Goal: Information Seeking & Learning: Learn about a topic

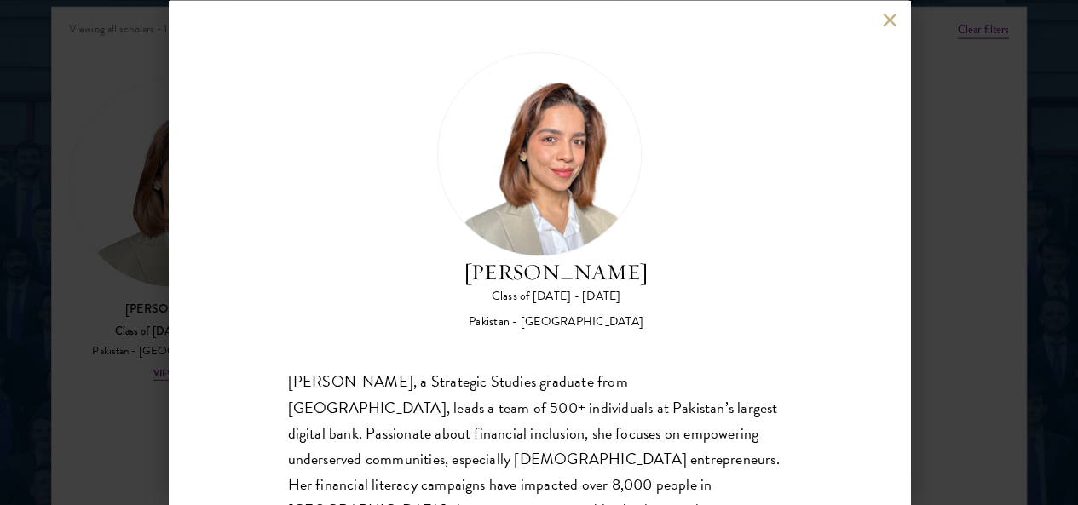
click at [893, 17] on button at bounding box center [890, 20] width 14 height 14
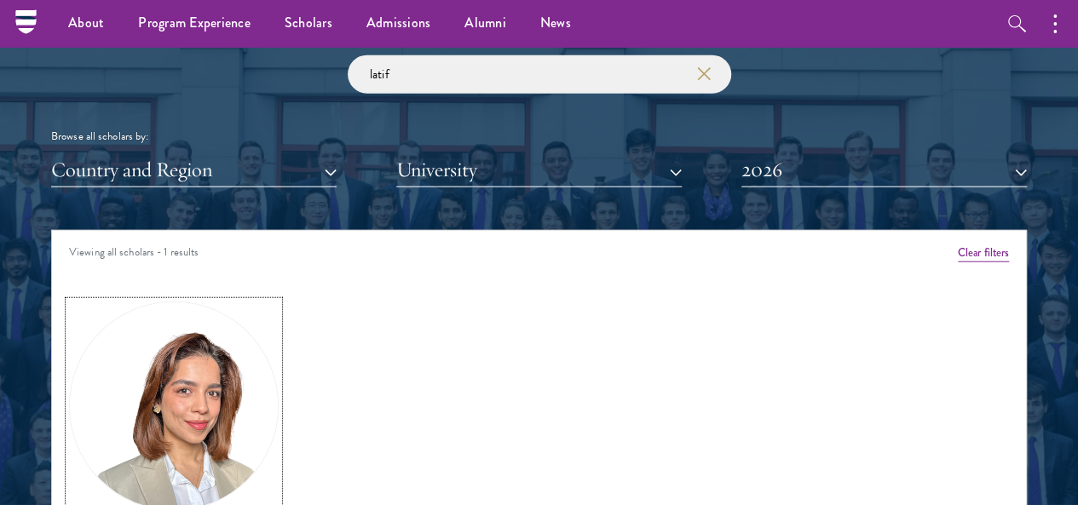
scroll to position [1874, 0]
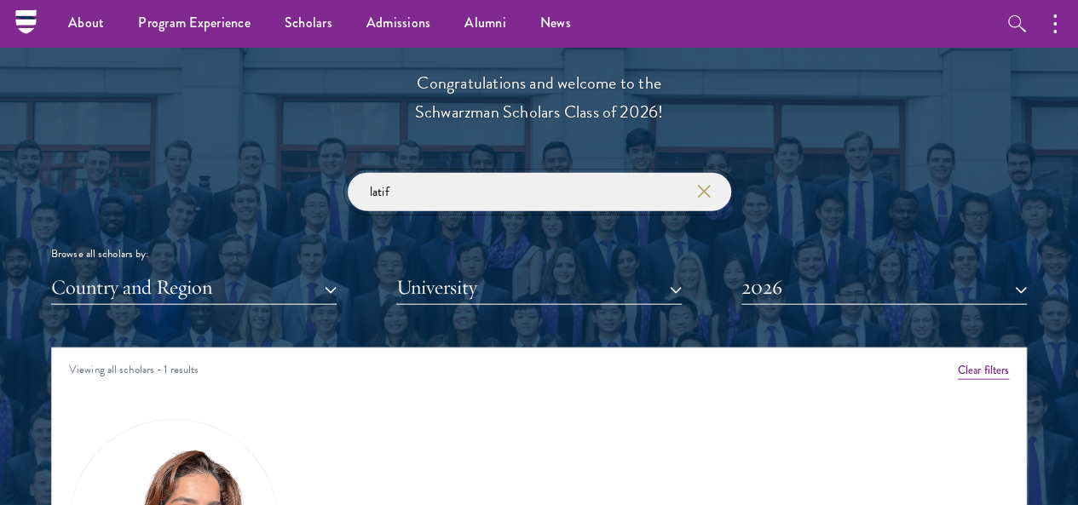
drag, startPoint x: 435, startPoint y: 162, endPoint x: 227, endPoint y: 171, distance: 208.9
click at [227, 173] on div "latif Browse all scholars by: Country and Region All Countries and Regions [GEO…" at bounding box center [538, 239] width 975 height 132
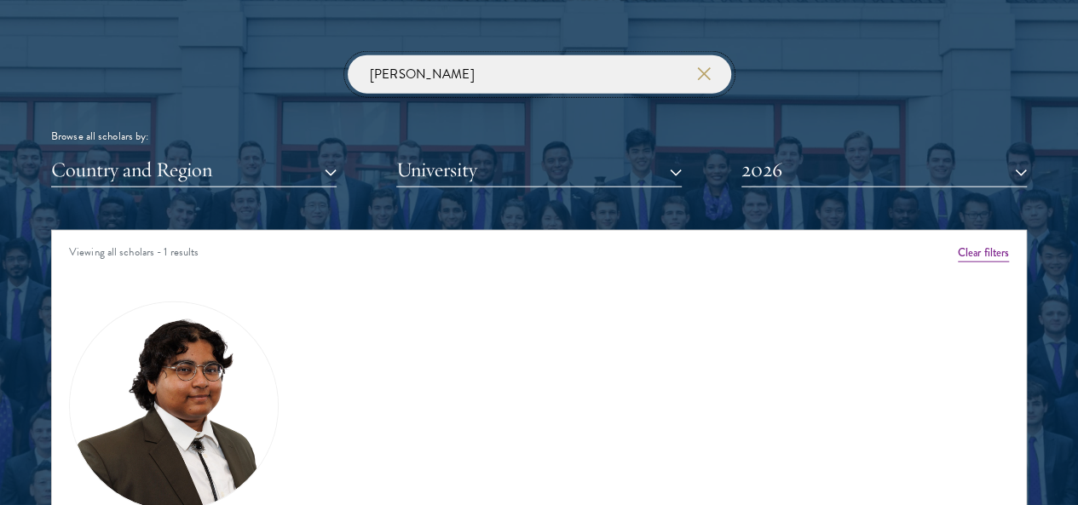
scroll to position [2130, 0]
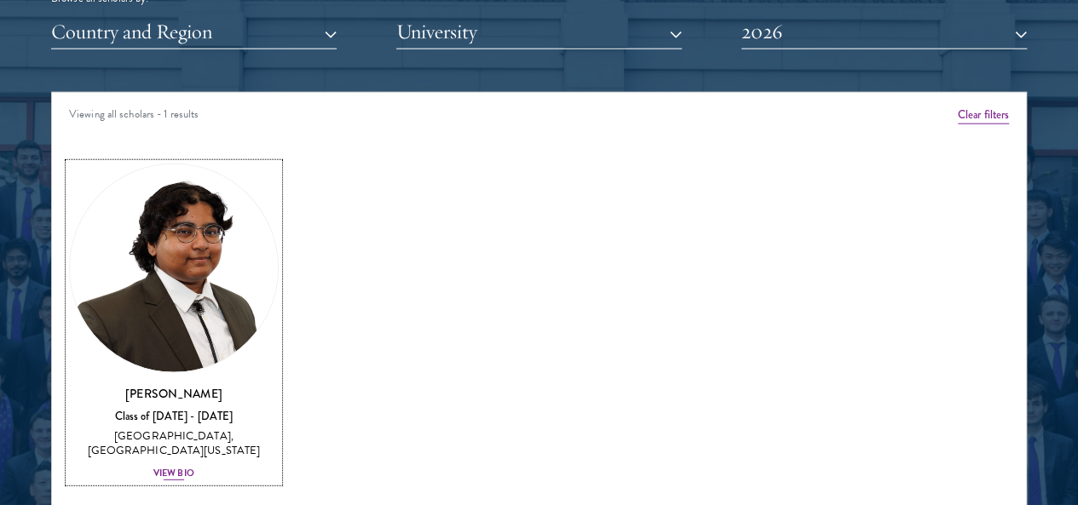
click at [221, 232] on img at bounding box center [174, 268] width 208 height 208
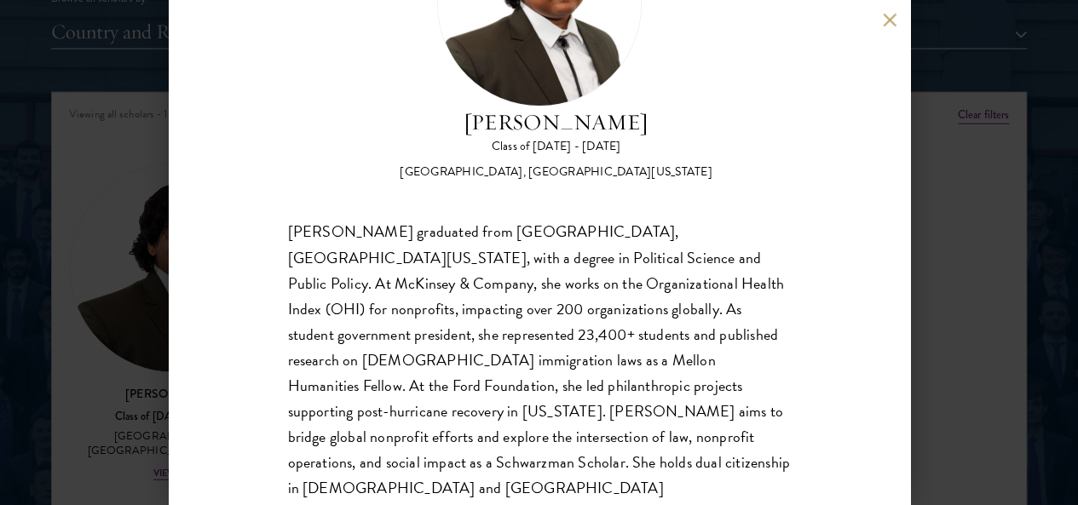
scroll to position [64, 0]
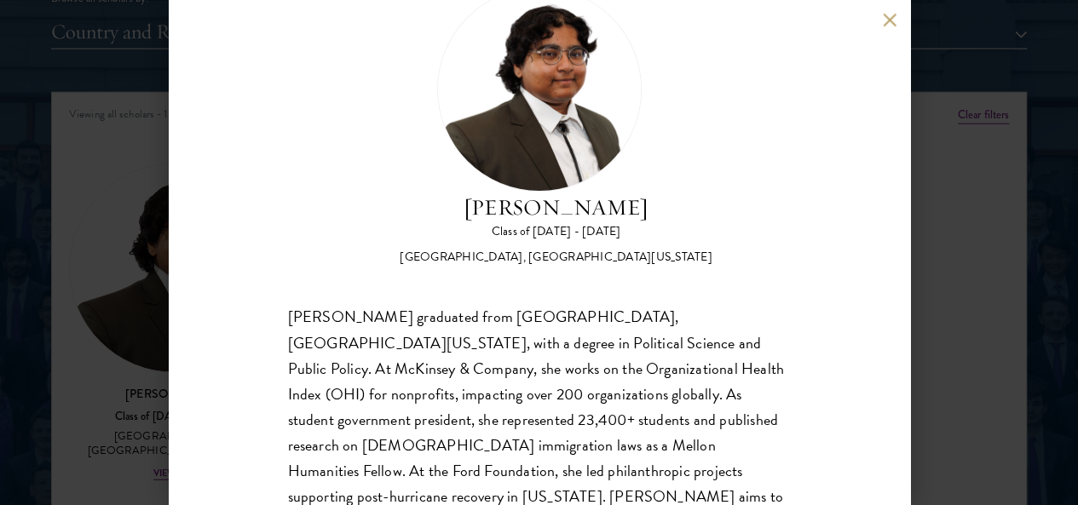
click at [892, 23] on button at bounding box center [890, 20] width 14 height 14
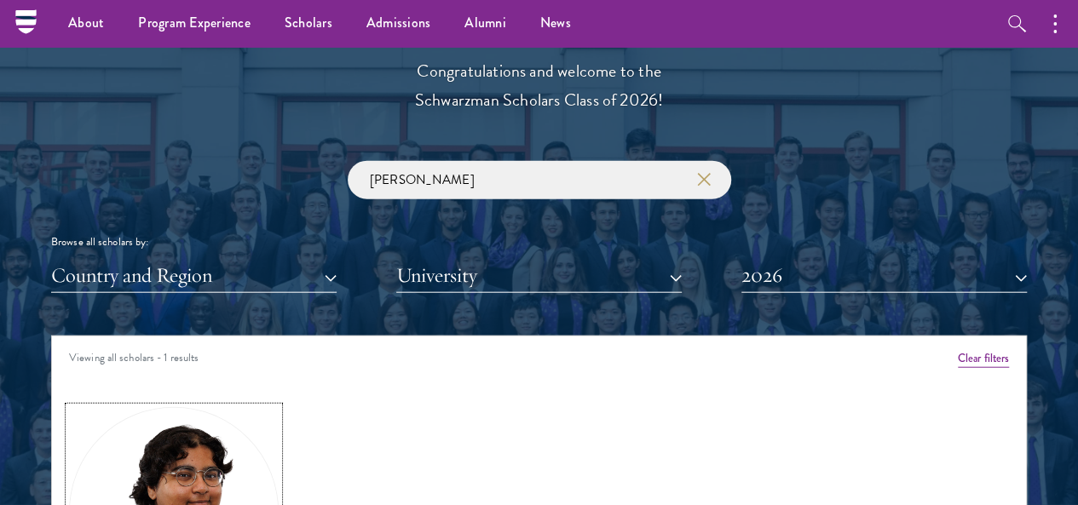
scroll to position [1874, 0]
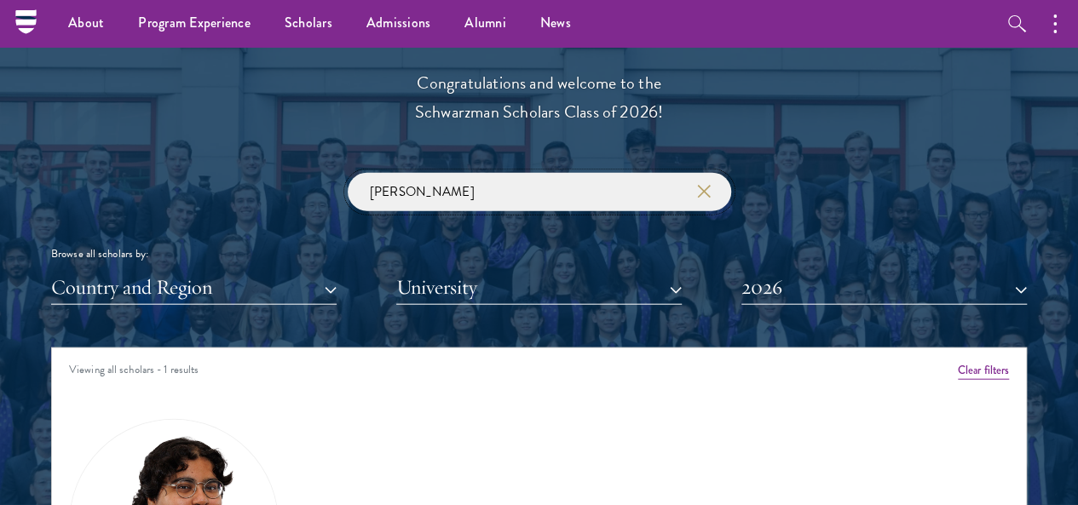
drag, startPoint x: 342, startPoint y: 163, endPoint x: 269, endPoint y: 170, distance: 73.7
click at [275, 173] on div "[PERSON_NAME] Browse all scholars by: Country and Region All Countries and Regi…" at bounding box center [538, 239] width 975 height 132
type input "="
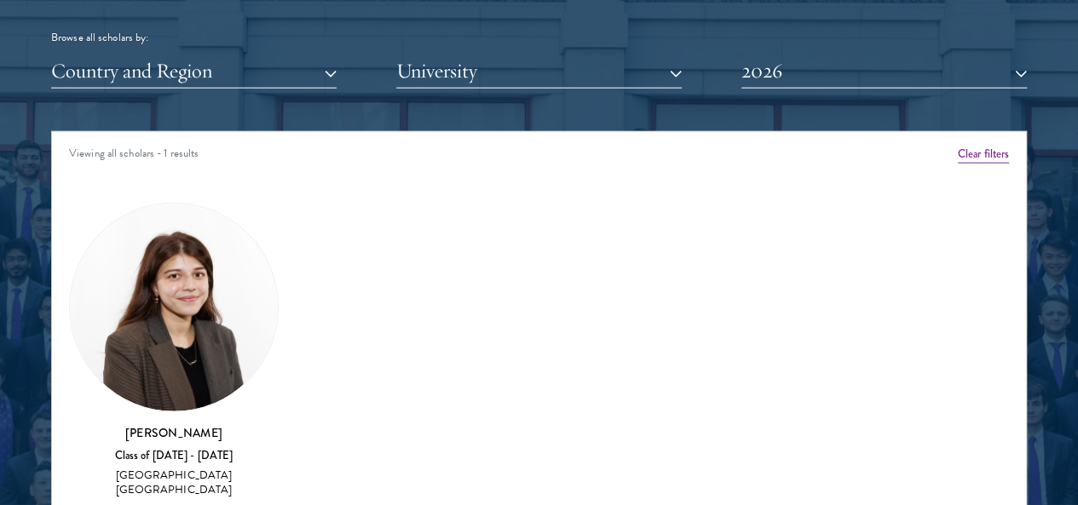
scroll to position [2215, 0]
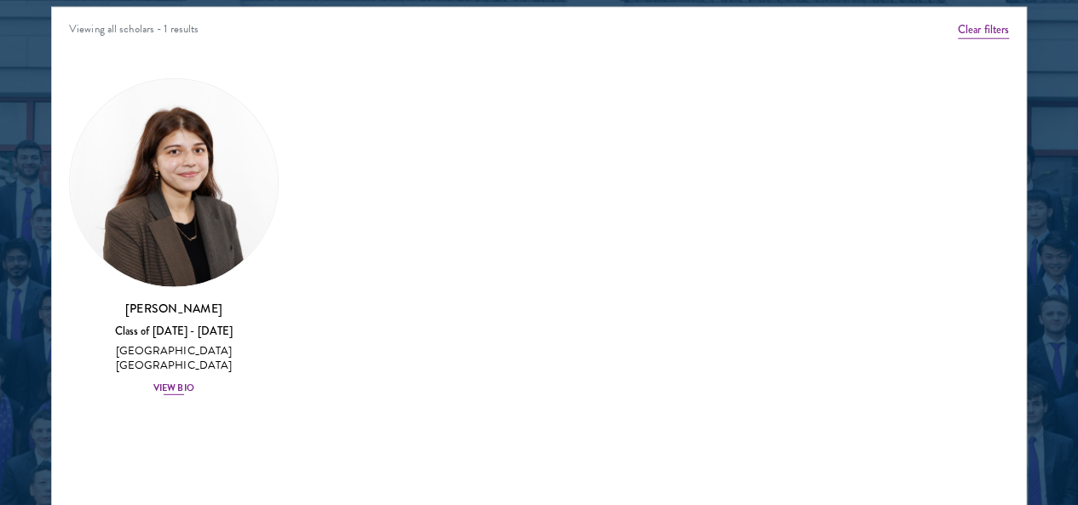
type input "zia"
click at [210, 124] on img at bounding box center [174, 183] width 208 height 208
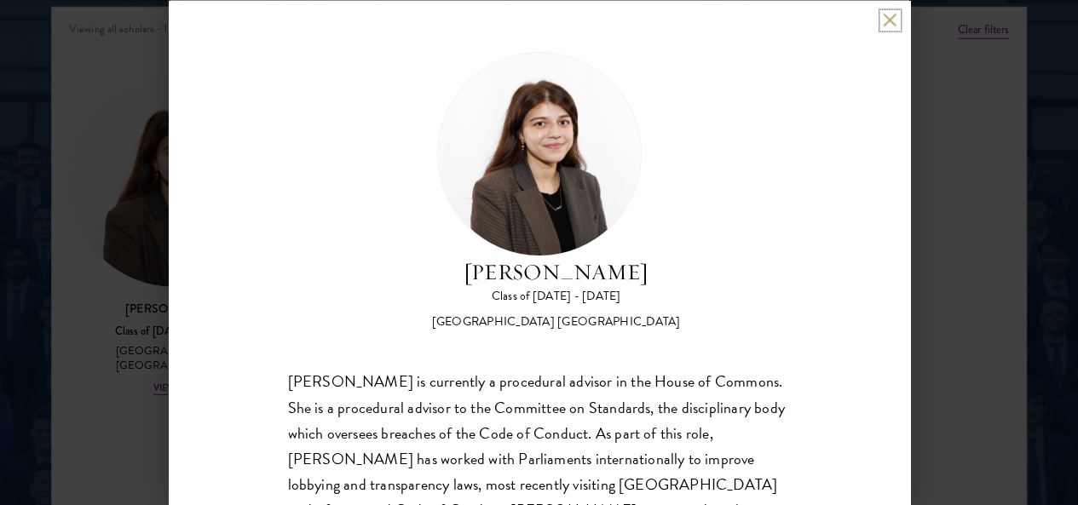
scroll to position [85, 0]
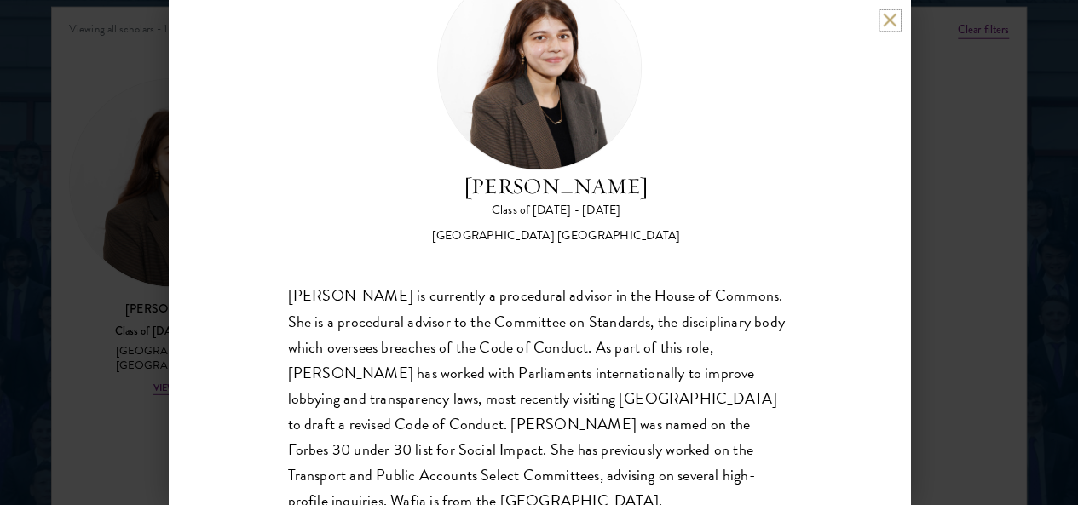
click at [892, 18] on button at bounding box center [890, 20] width 14 height 14
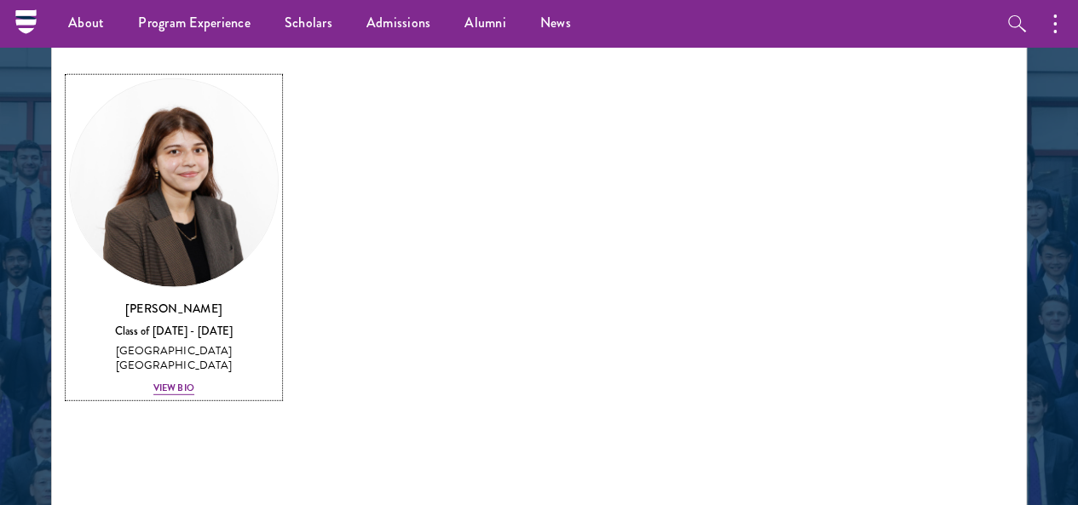
scroll to position [1959, 0]
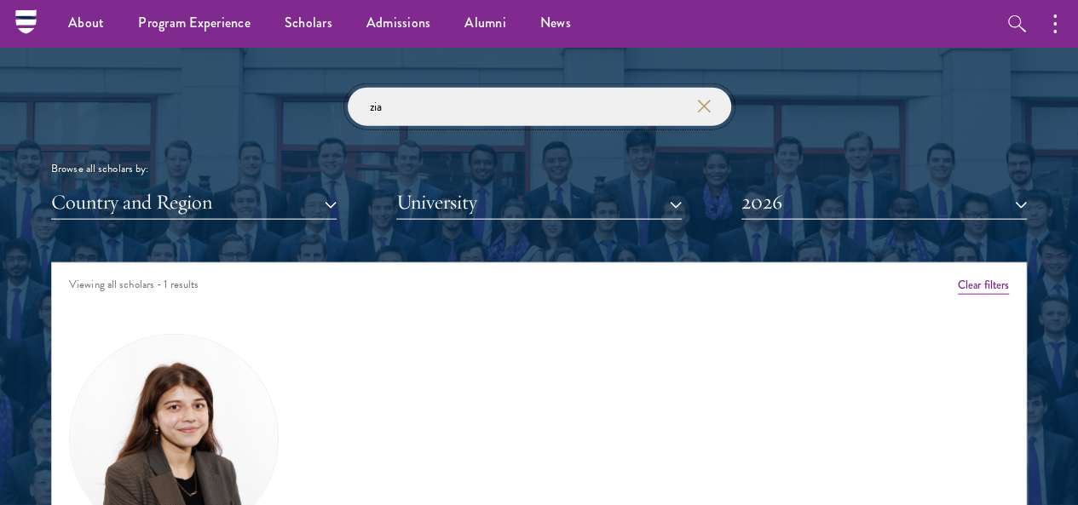
drag, startPoint x: 404, startPoint y: 67, endPoint x: 319, endPoint y: 83, distance: 86.6
click at [319, 88] on div "zia Browse all scholars by: Country and Region All Countries and Regions [GEOGR…" at bounding box center [538, 154] width 975 height 132
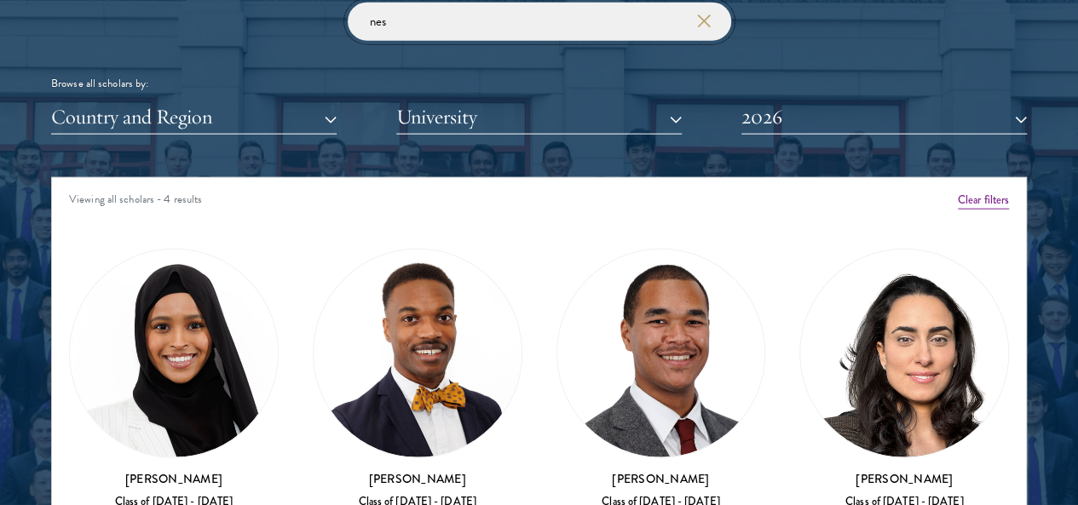
scroll to position [2130, 0]
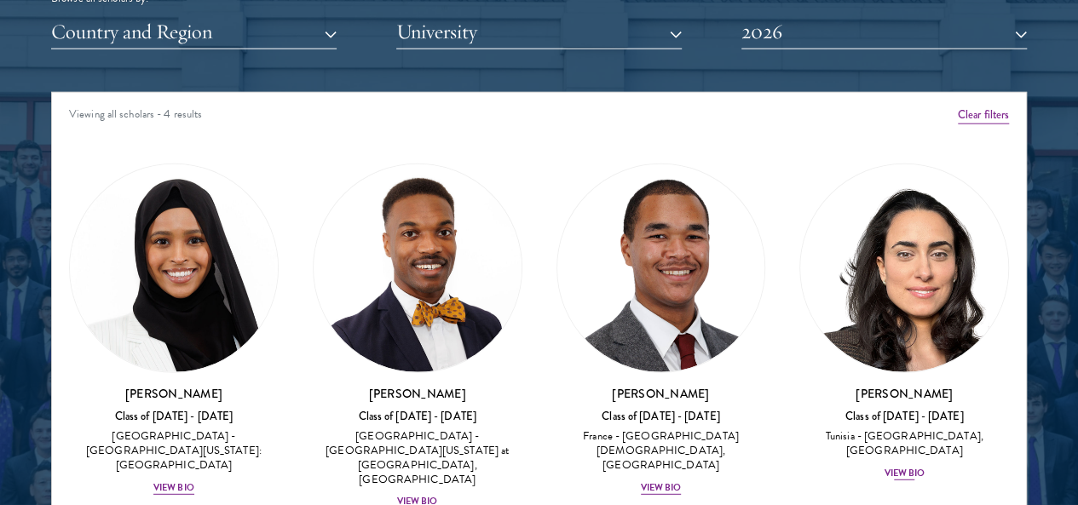
type input "nes"
click at [800, 226] on img at bounding box center [904, 268] width 208 height 208
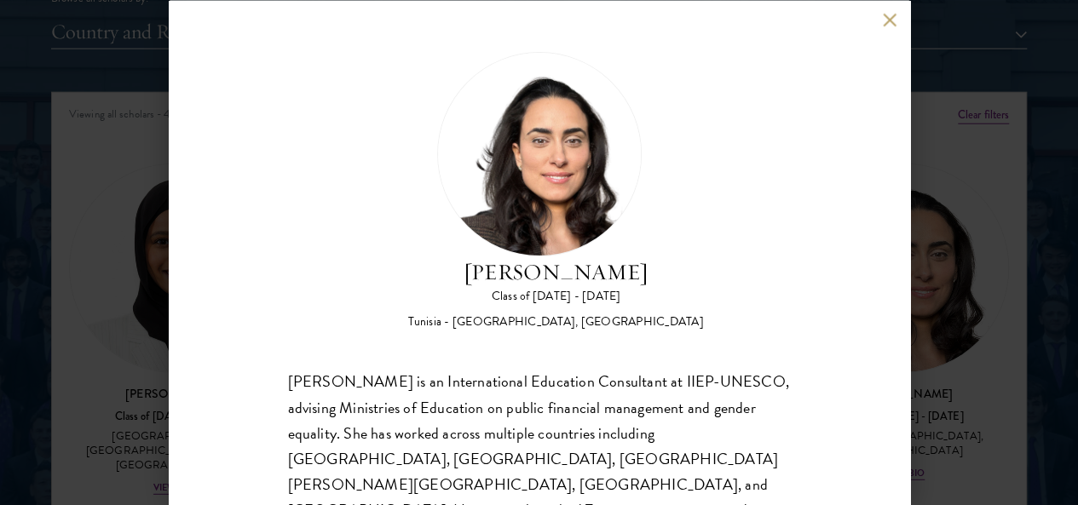
click at [888, 26] on button at bounding box center [890, 20] width 14 height 14
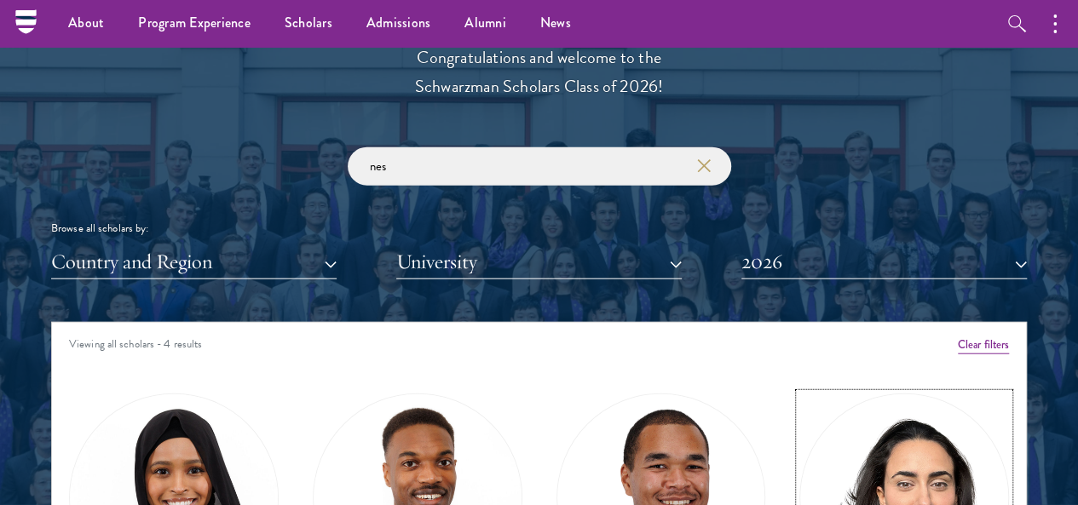
scroll to position [1874, 0]
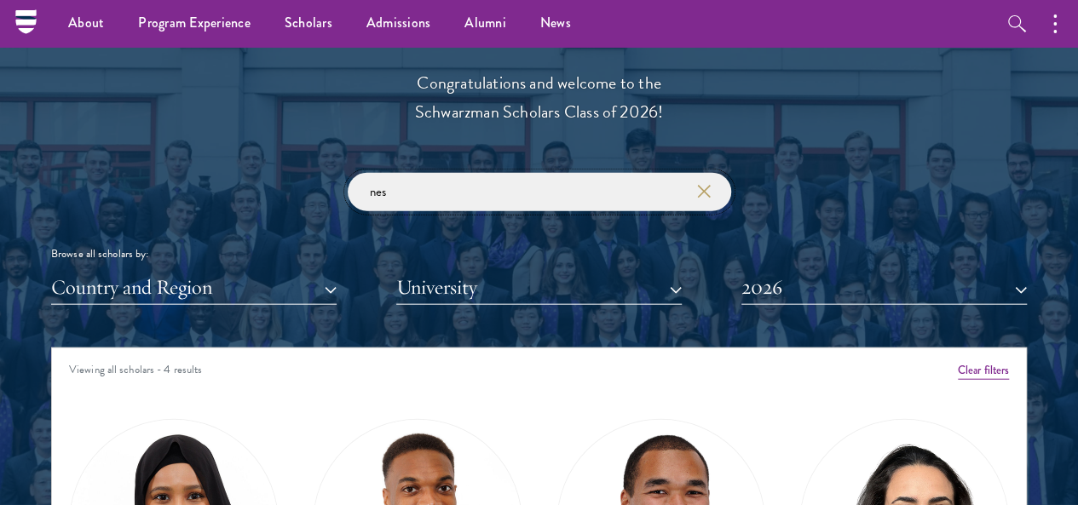
drag, startPoint x: 406, startPoint y: 169, endPoint x: 291, endPoint y: 171, distance: 115.0
click at [291, 173] on div "nes Browse all scholars by: Country and Region All Countries and Regions [GEOGR…" at bounding box center [538, 239] width 975 height 132
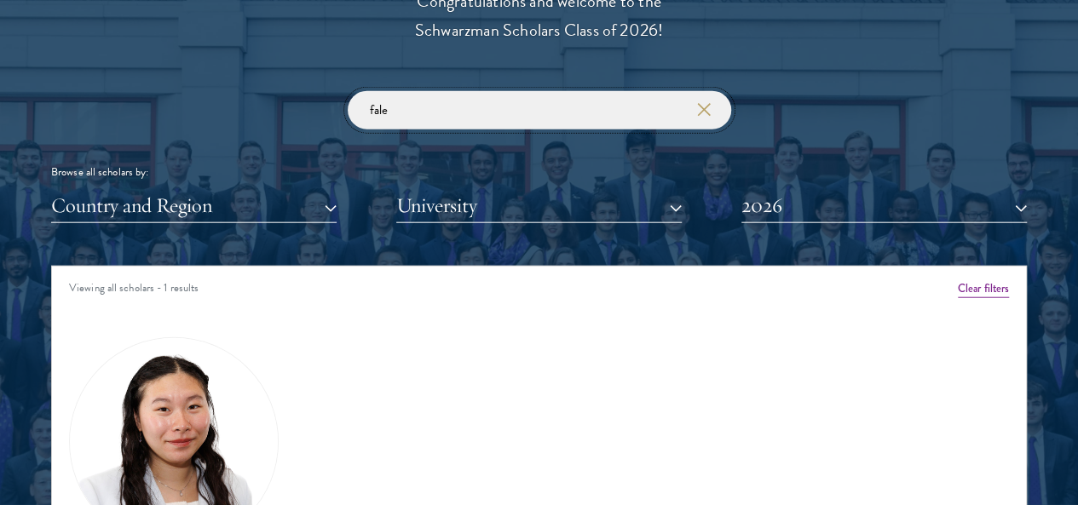
scroll to position [2130, 0]
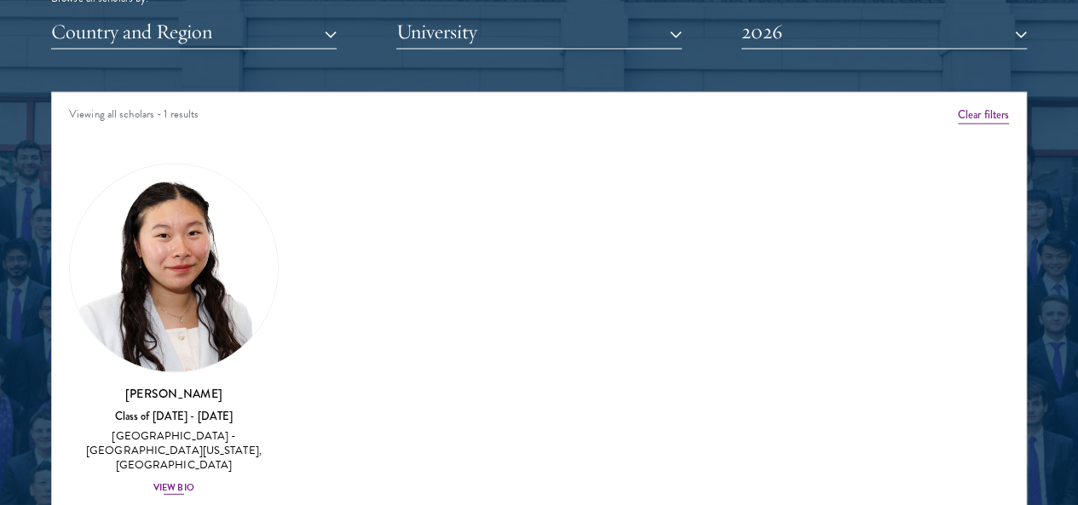
type input "fale"
click at [221, 210] on img at bounding box center [174, 268] width 208 height 208
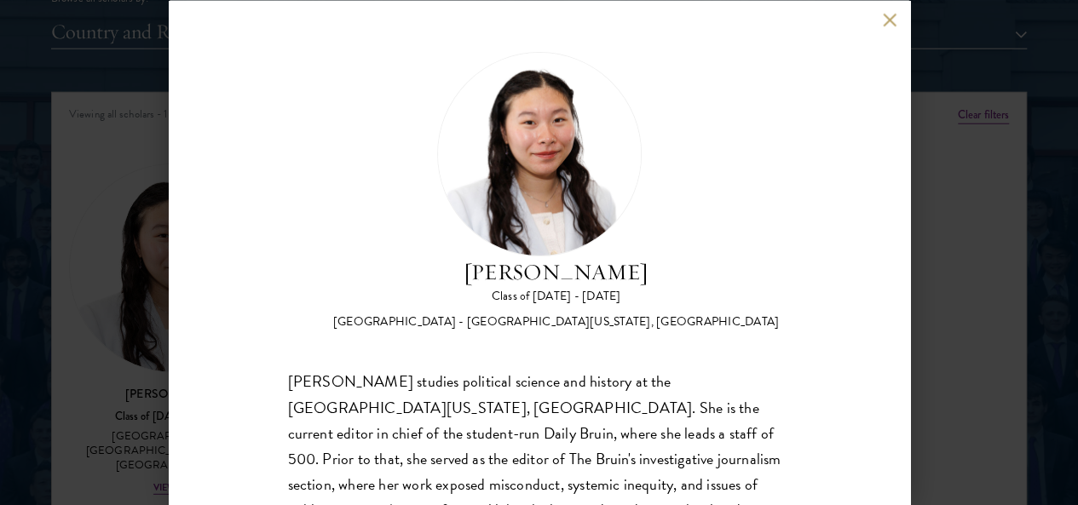
click at [886, 21] on button at bounding box center [890, 20] width 14 height 14
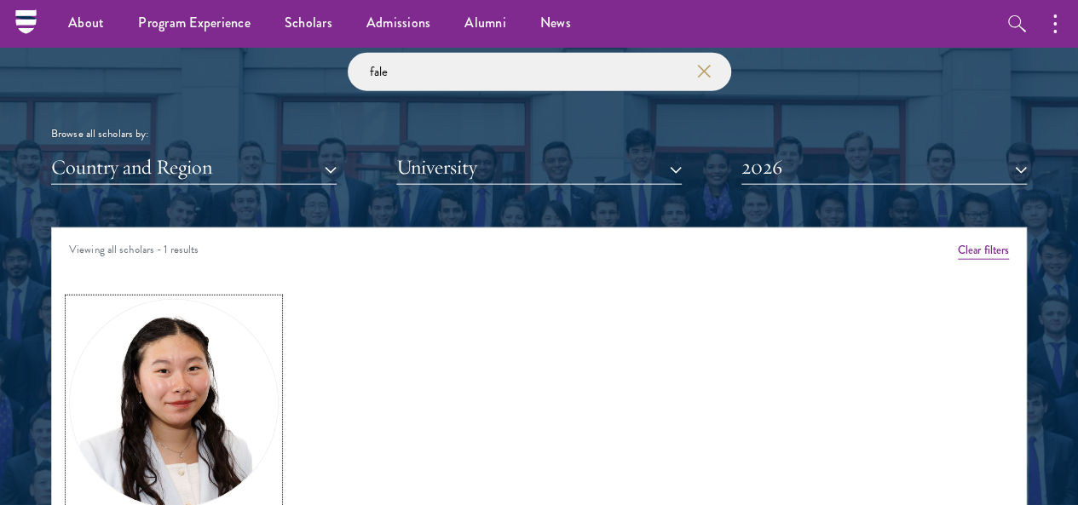
scroll to position [1959, 0]
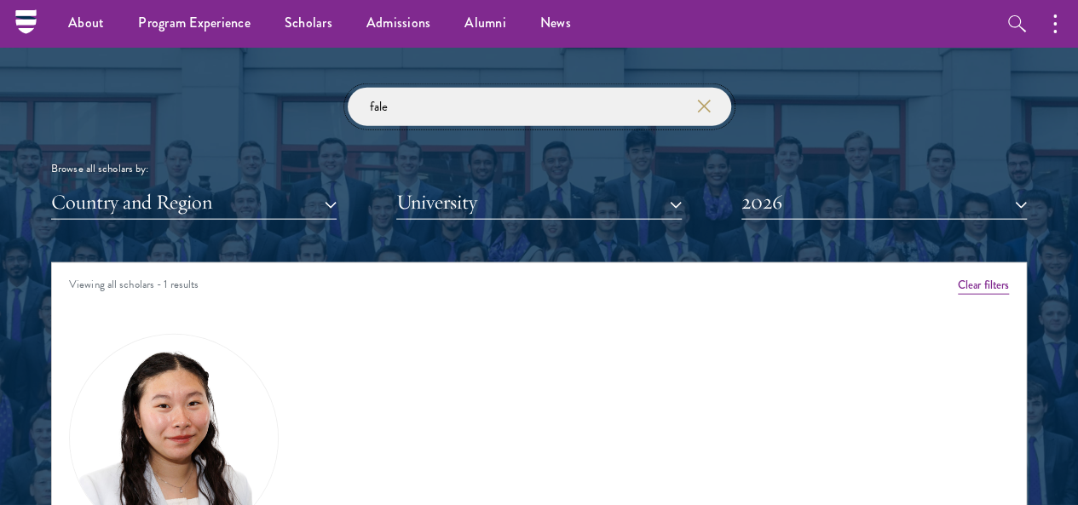
drag, startPoint x: 440, startPoint y: 80, endPoint x: 273, endPoint y: 81, distance: 167.0
click at [273, 88] on div "fale Browse all scholars by: Country and Region All Countries and Regions [GEOG…" at bounding box center [538, 154] width 975 height 132
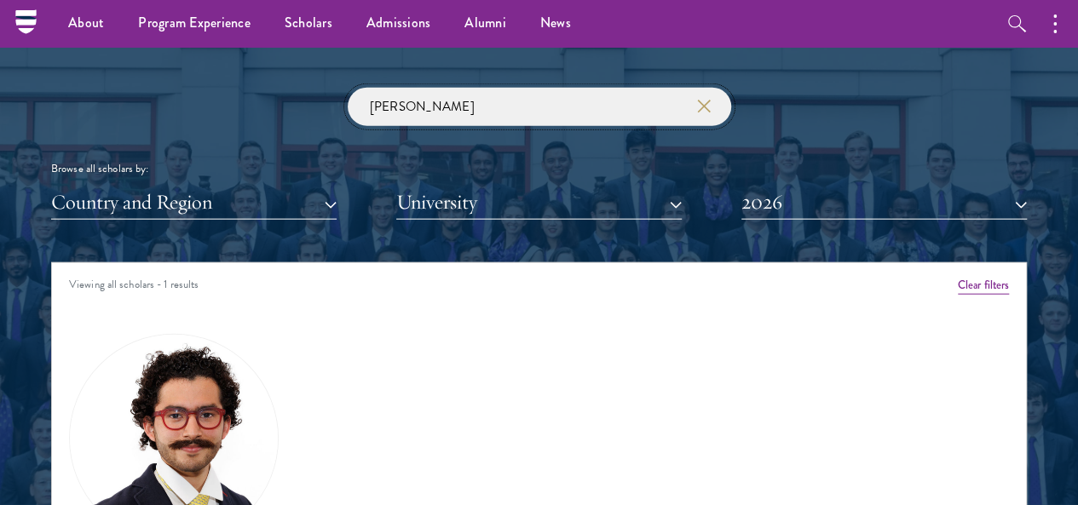
type input "[PERSON_NAME]"
click at [206, 391] on img at bounding box center [174, 439] width 208 height 208
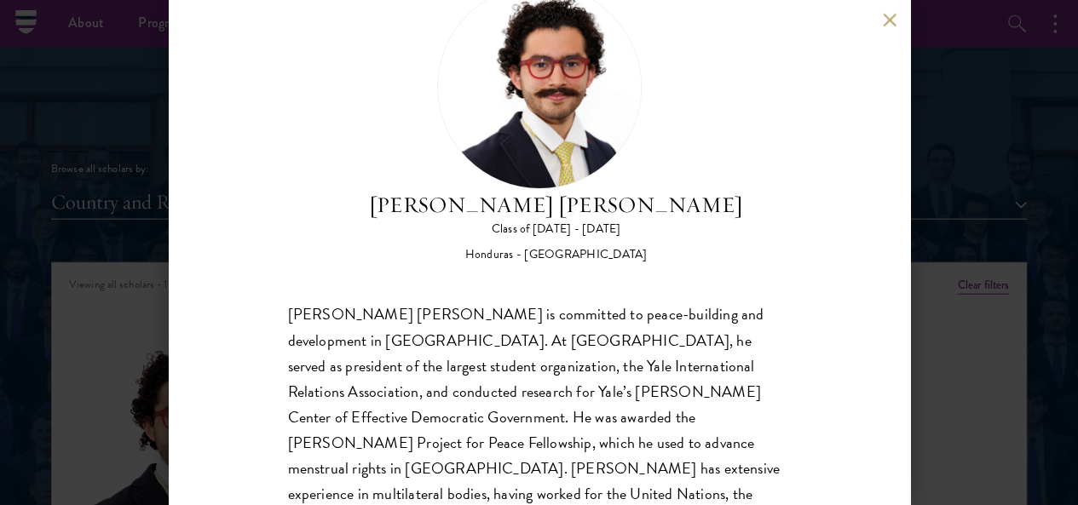
scroll to position [149, 0]
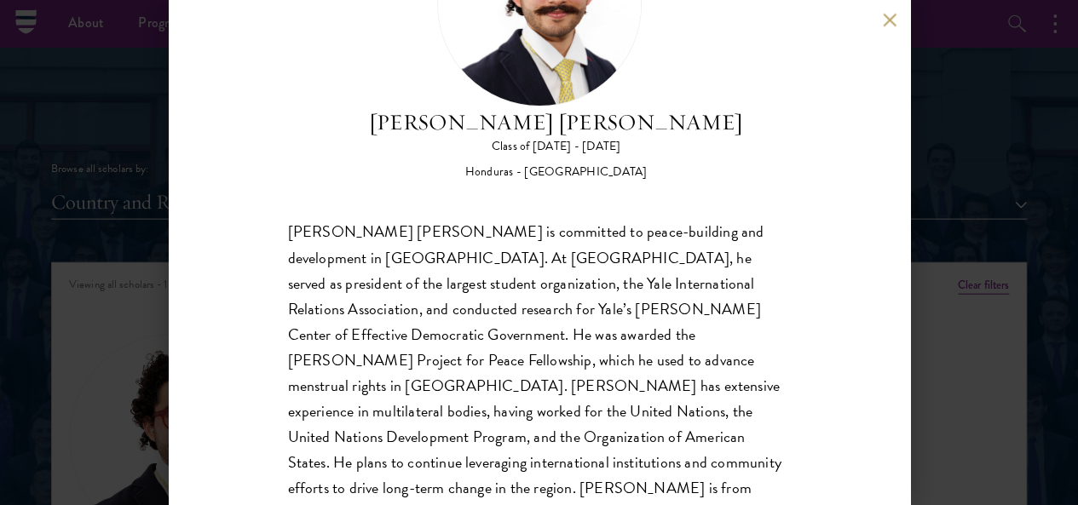
click at [891, 14] on button at bounding box center [890, 20] width 14 height 14
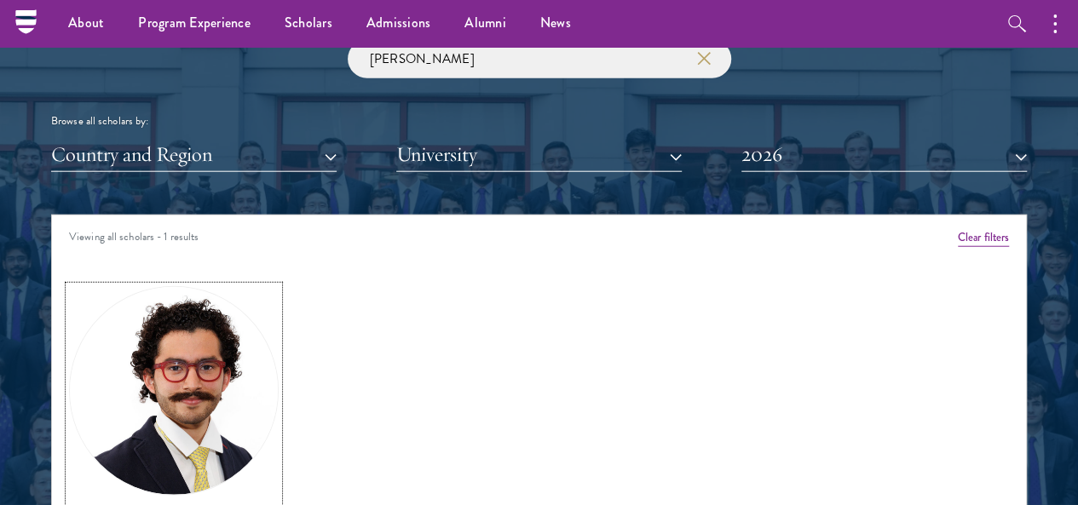
scroll to position [1837, 0]
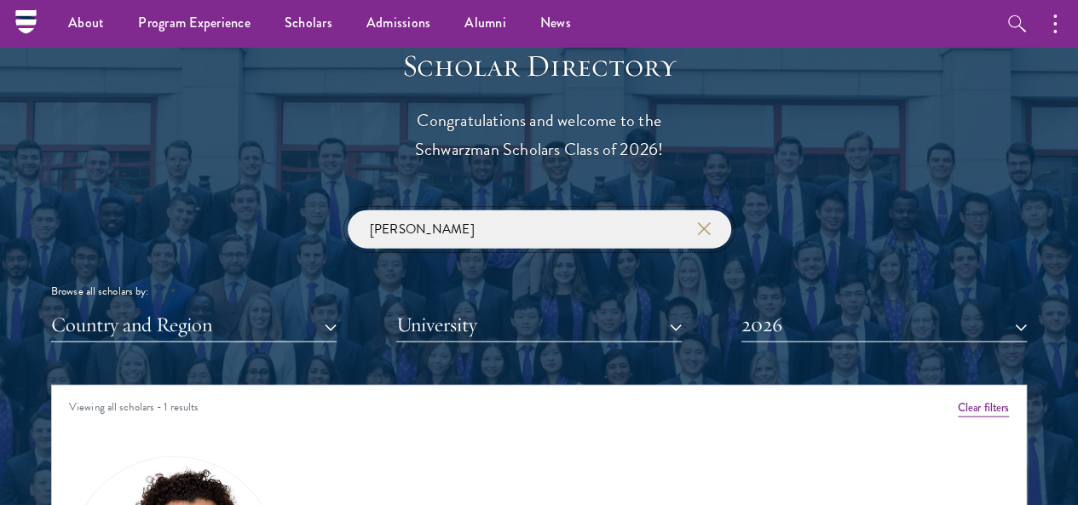
drag, startPoint x: 442, startPoint y: 189, endPoint x: 245, endPoint y: 216, distance: 198.6
click at [245, 216] on div "[PERSON_NAME] Browse all scholars by: Country and Region All Countries and Regi…" at bounding box center [538, 276] width 975 height 132
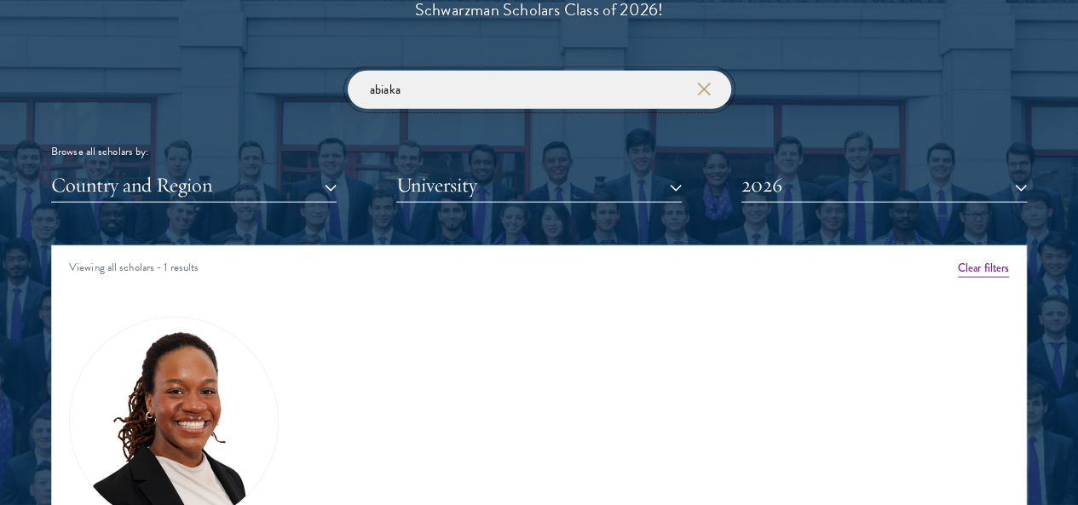
scroll to position [2092, 0]
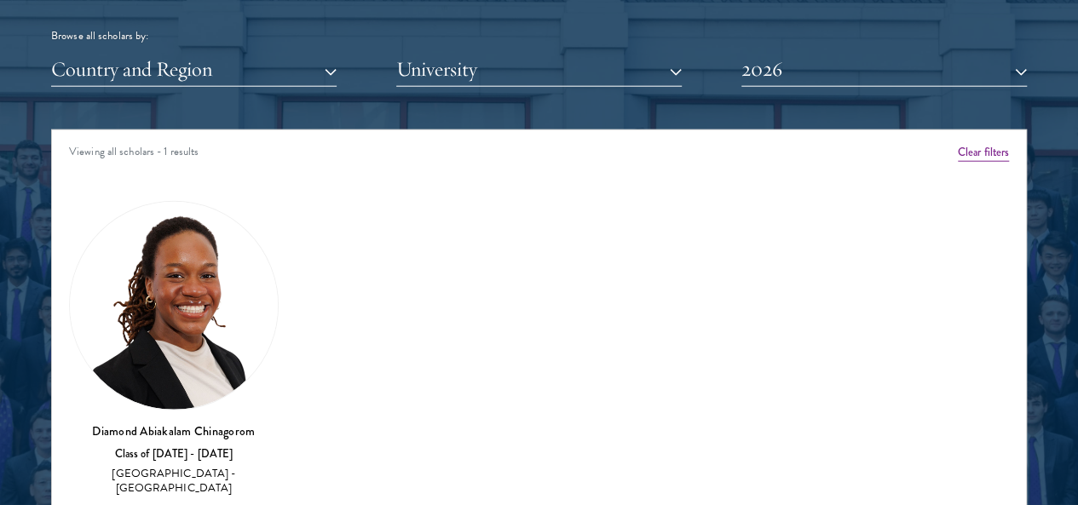
type input "abiaka"
click at [215, 223] on img at bounding box center [174, 306] width 208 height 208
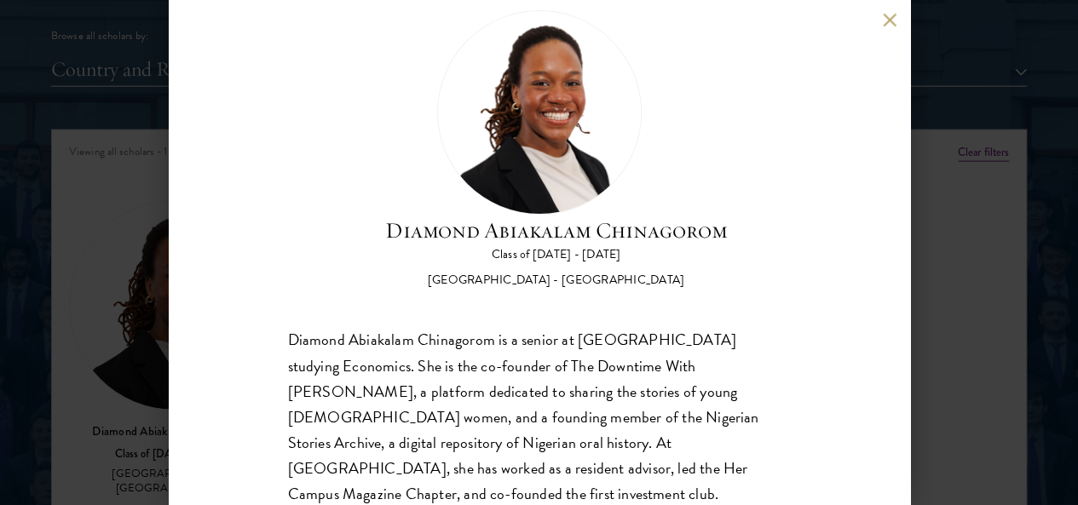
scroll to position [93, 0]
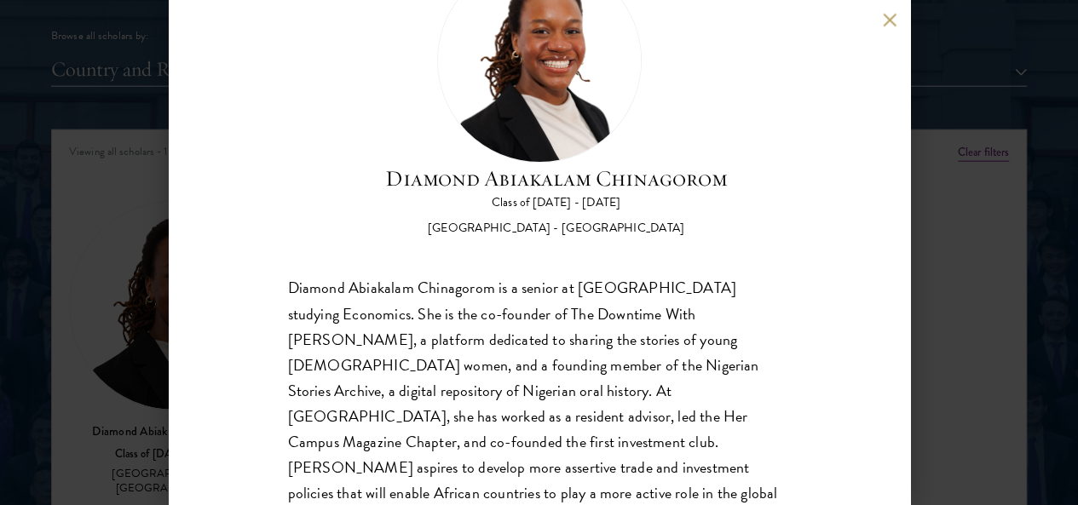
drag, startPoint x: 966, startPoint y: 301, endPoint x: 859, endPoint y: 220, distance: 134.4
click at [966, 301] on div "Diamond Abiakalam [GEOGRAPHIC_DATA] Class of [DATE] - [DATE] [GEOGRAPHIC_DATA] …" at bounding box center [539, 252] width 1078 height 505
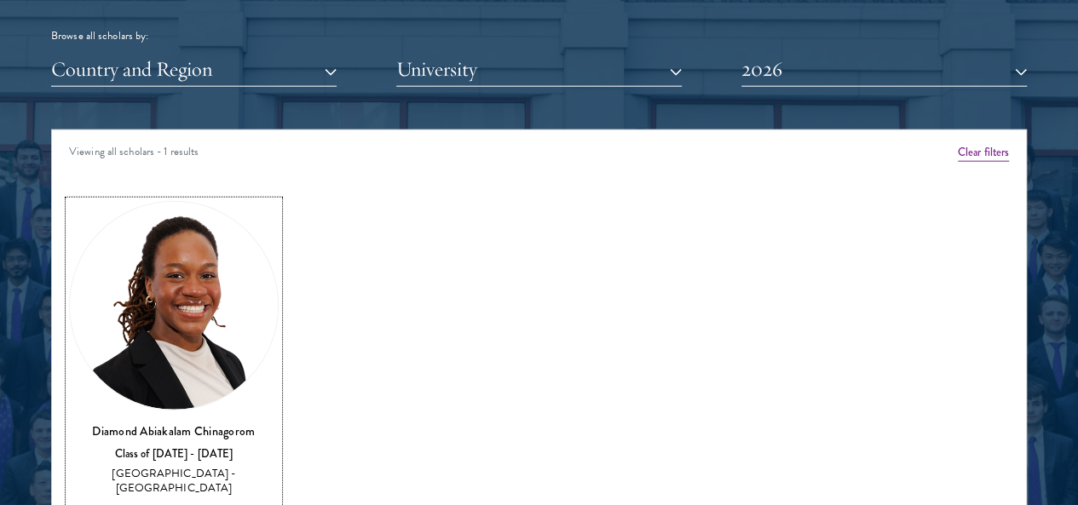
click at [183, 250] on img at bounding box center [174, 306] width 208 height 208
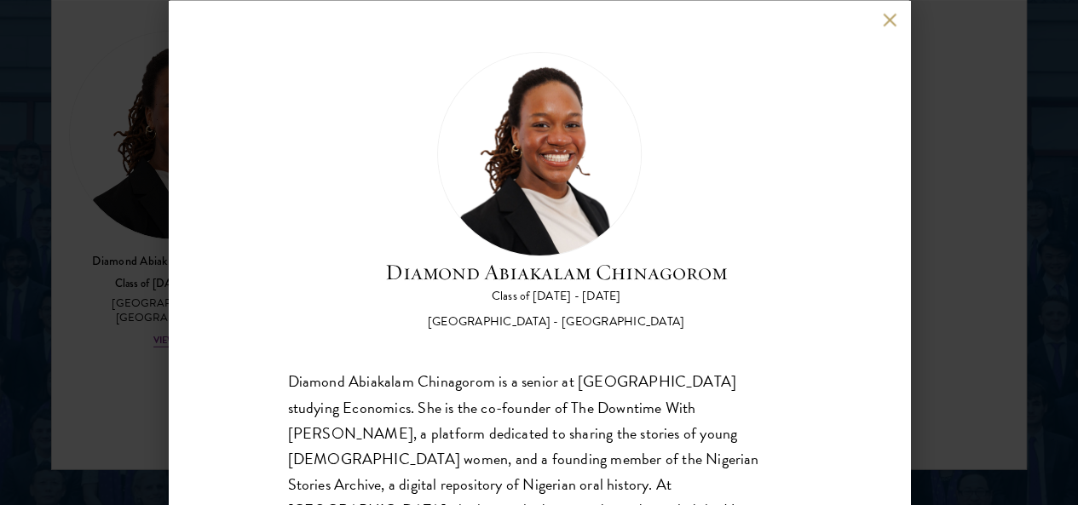
click at [889, 27] on div "Diamond Abiakalam [GEOGRAPHIC_DATA] Class of [DATE] - [DATE] [GEOGRAPHIC_DATA] …" at bounding box center [539, 252] width 741 height 505
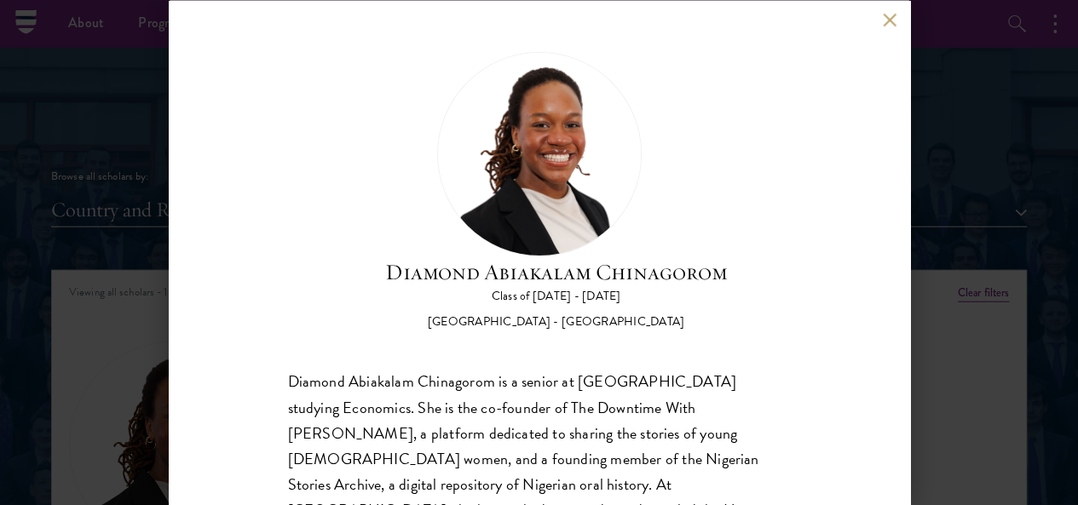
scroll to position [1922, 0]
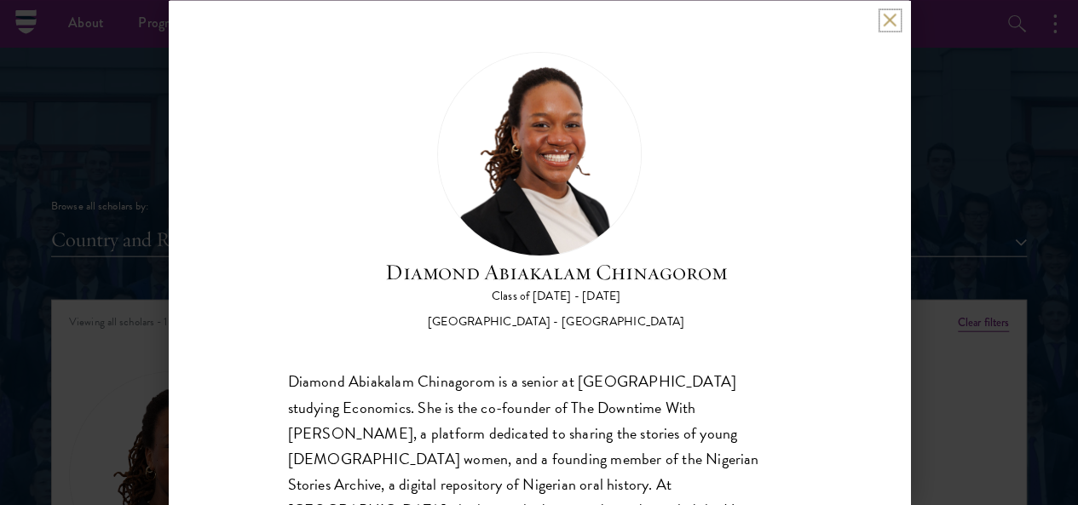
drag, startPoint x: 891, startPoint y: 16, endPoint x: 860, endPoint y: 30, distance: 33.6
click at [891, 15] on button at bounding box center [890, 20] width 14 height 14
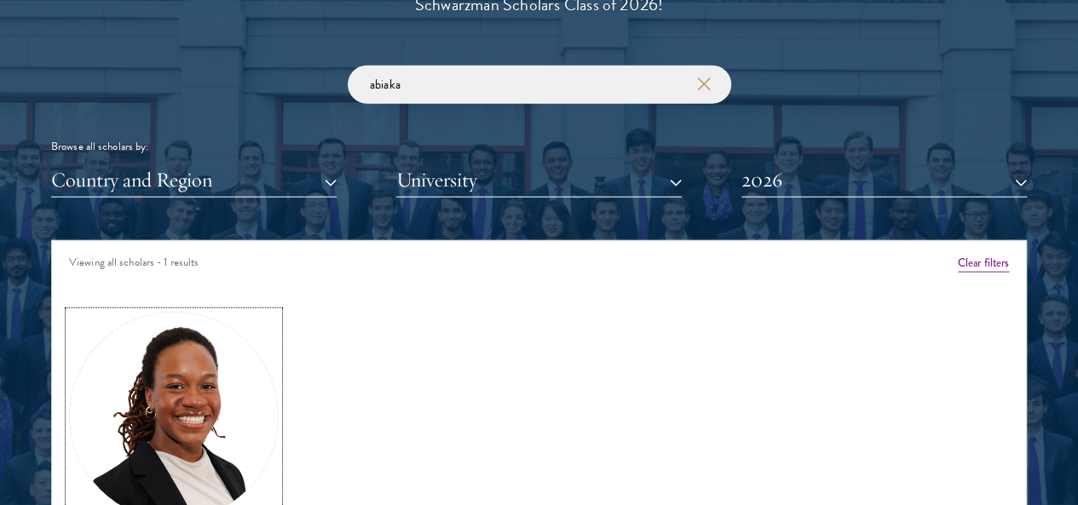
scroll to position [1872, 0]
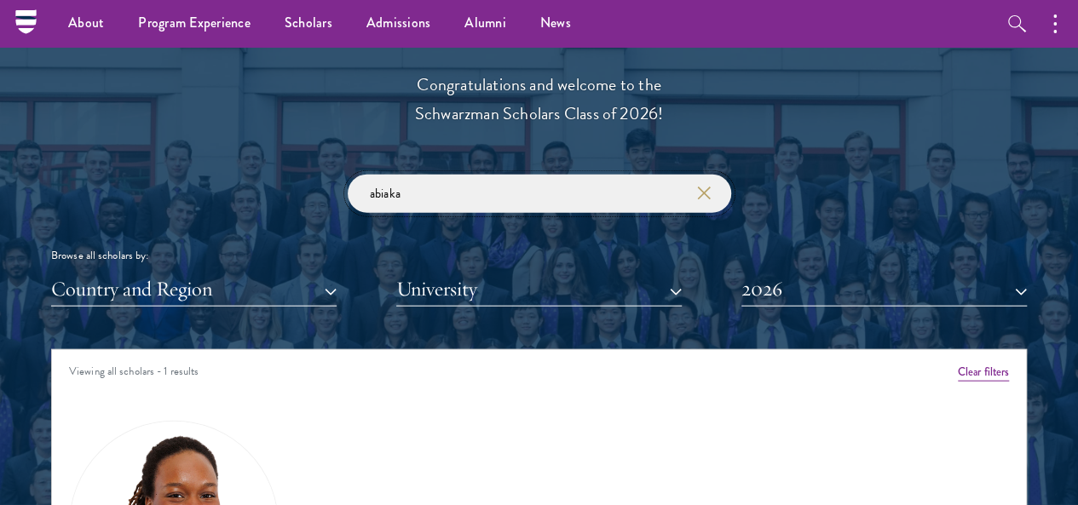
drag, startPoint x: 419, startPoint y: 168, endPoint x: 225, endPoint y: 167, distance: 194.2
click at [225, 175] on div "abiaka Browse all scholars by: Country and Region All Countries and Regions [GE…" at bounding box center [538, 241] width 975 height 132
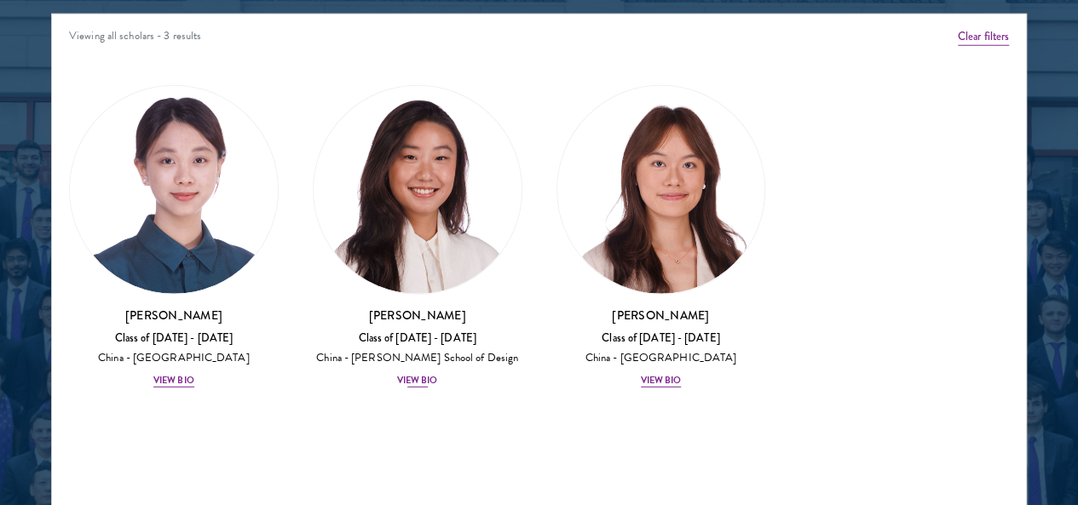
scroll to position [2213, 0]
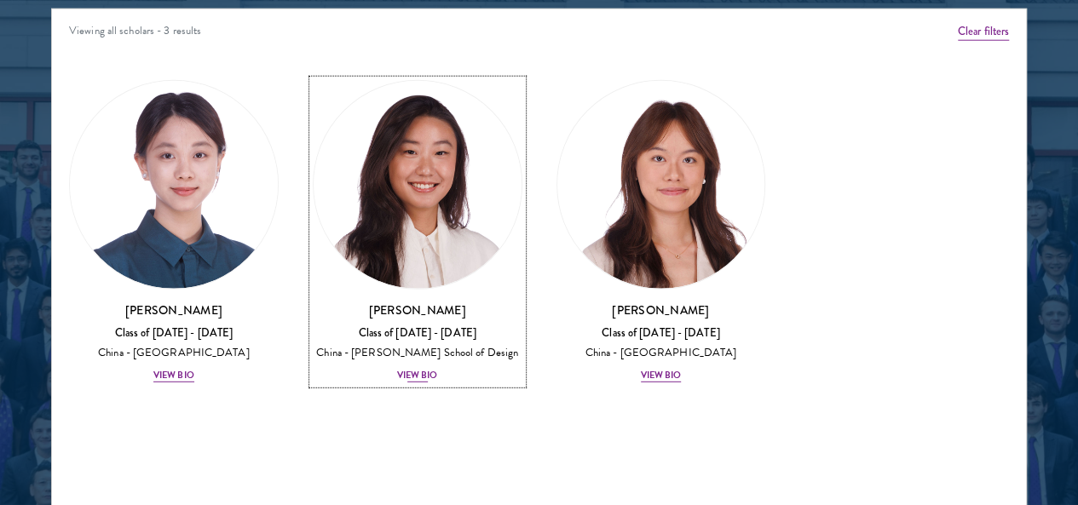
click at [380, 148] on img at bounding box center [417, 185] width 208 height 208
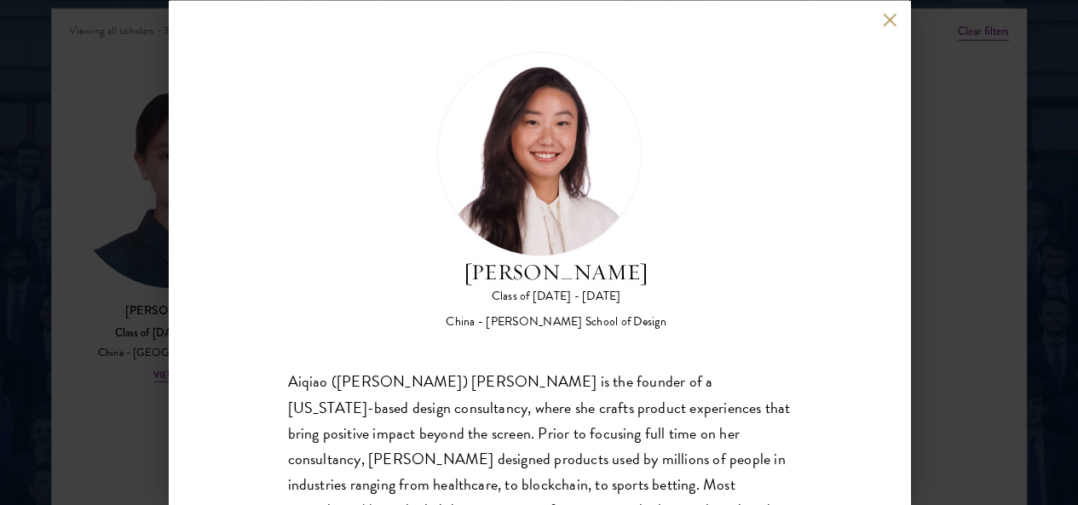
click at [894, 23] on button at bounding box center [890, 20] width 14 height 14
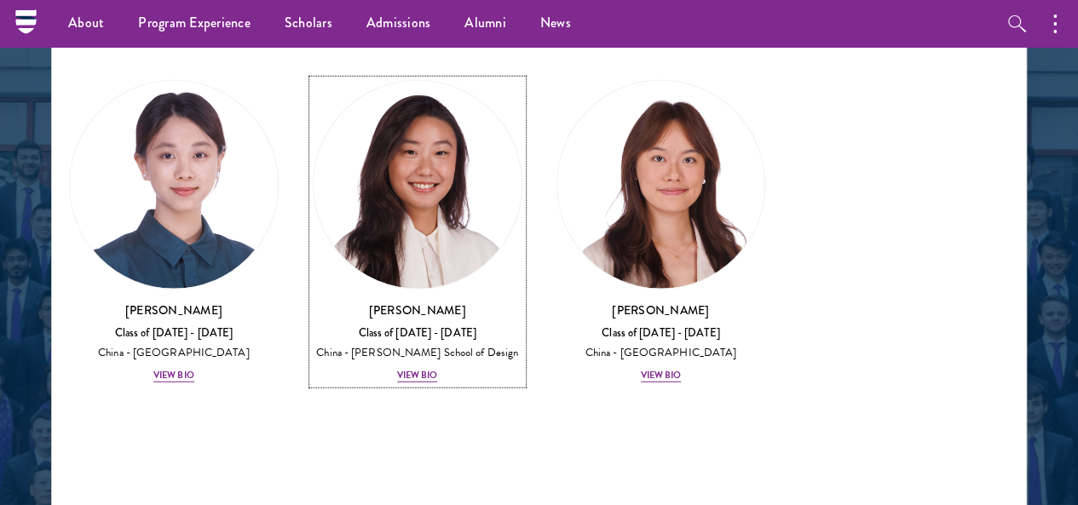
scroll to position [1958, 0]
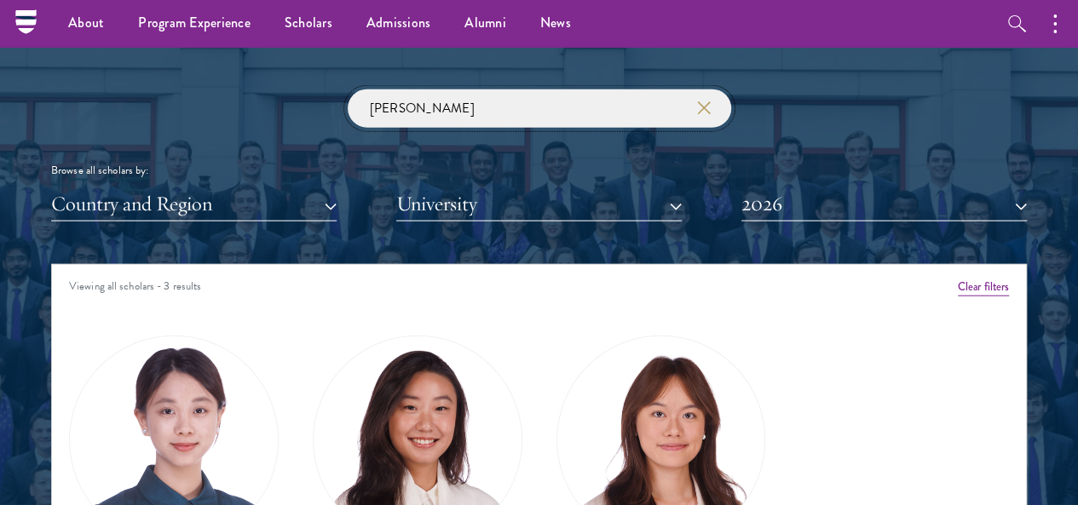
click at [429, 89] on input "[PERSON_NAME]" at bounding box center [539, 108] width 383 height 38
click at [330, 89] on div "[PERSON_NAME] Browse all scholars by: Country and Region All Countries and Regi…" at bounding box center [538, 155] width 975 height 132
click at [429, 89] on input "[PERSON_NAME]" at bounding box center [539, 108] width 383 height 38
type input "c"
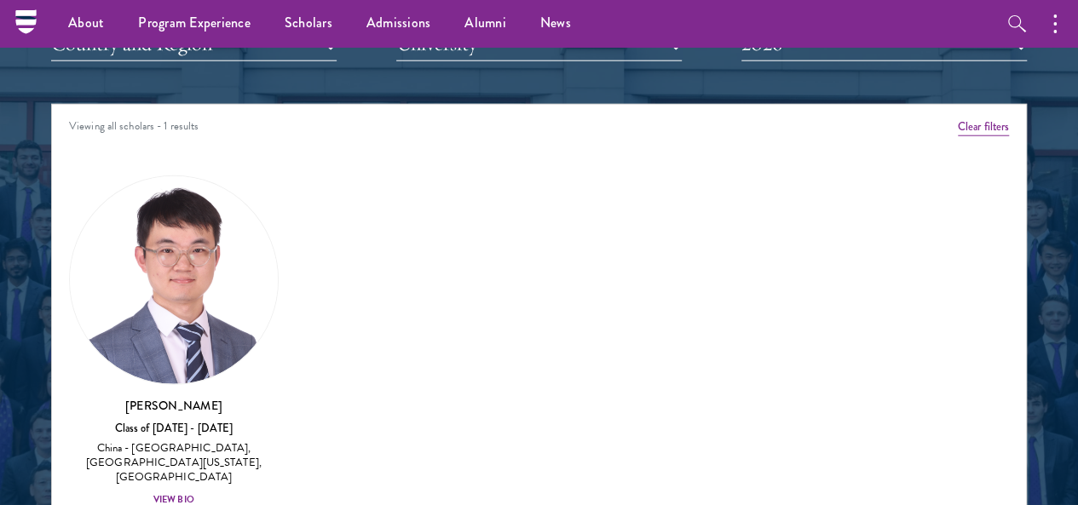
scroll to position [2213, 0]
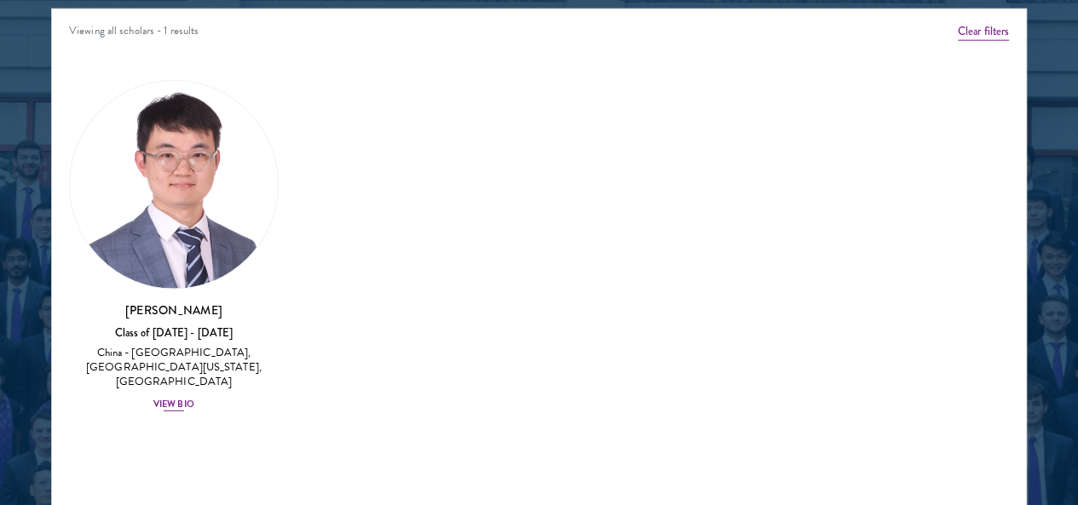
type input "junhui"
click at [216, 100] on img at bounding box center [174, 185] width 208 height 208
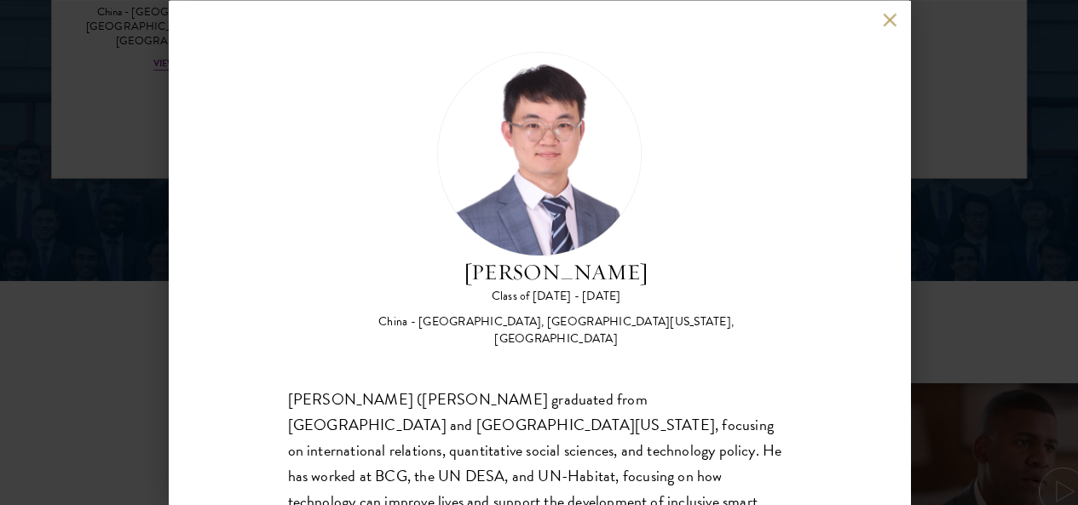
click at [889, 16] on button at bounding box center [890, 20] width 14 height 14
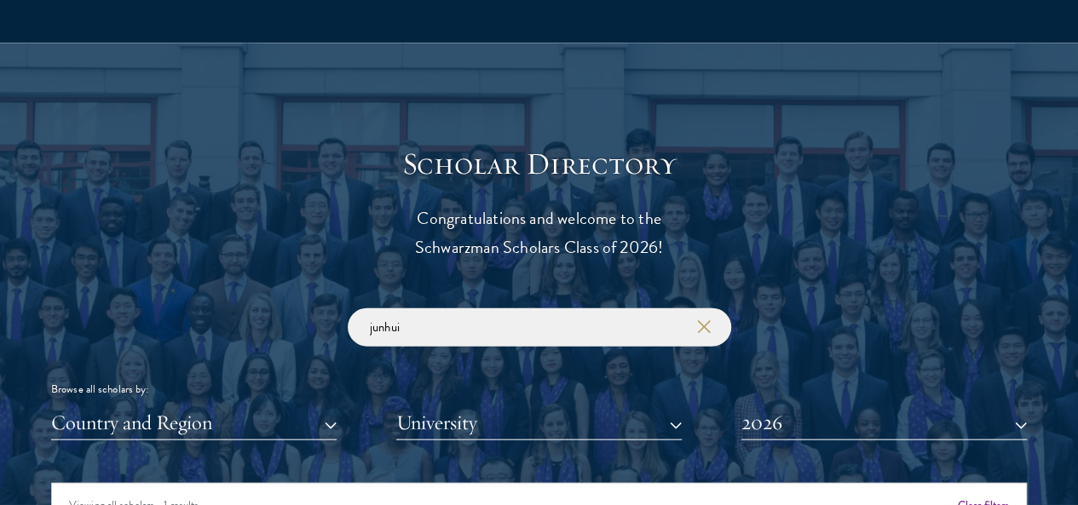
scroll to position [1800, 0]
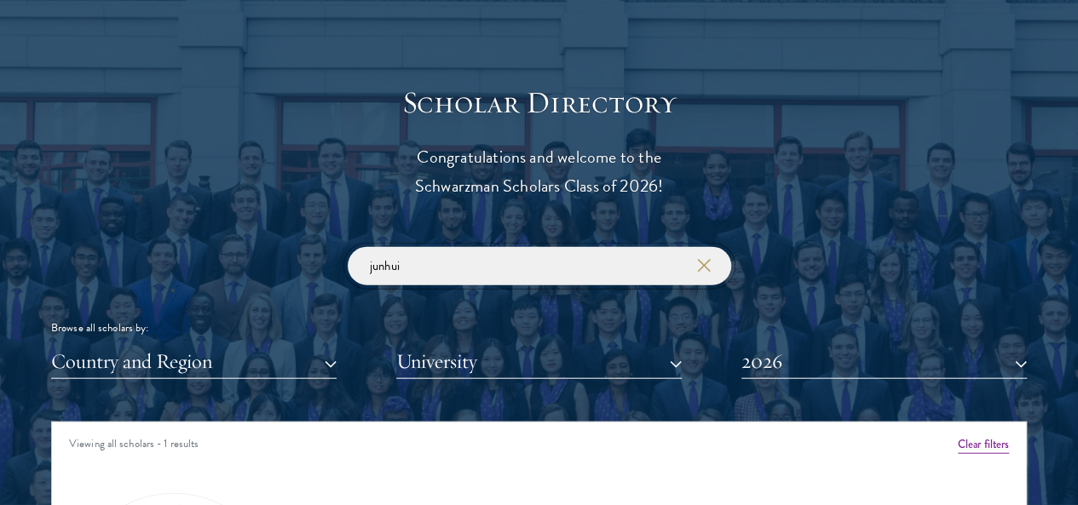
drag, startPoint x: 432, startPoint y: 242, endPoint x: 153, endPoint y: 259, distance: 279.1
click at [153, 258] on div "junhui Browse all scholars by: Country and Region All Countries and Regions [GE…" at bounding box center [538, 313] width 975 height 132
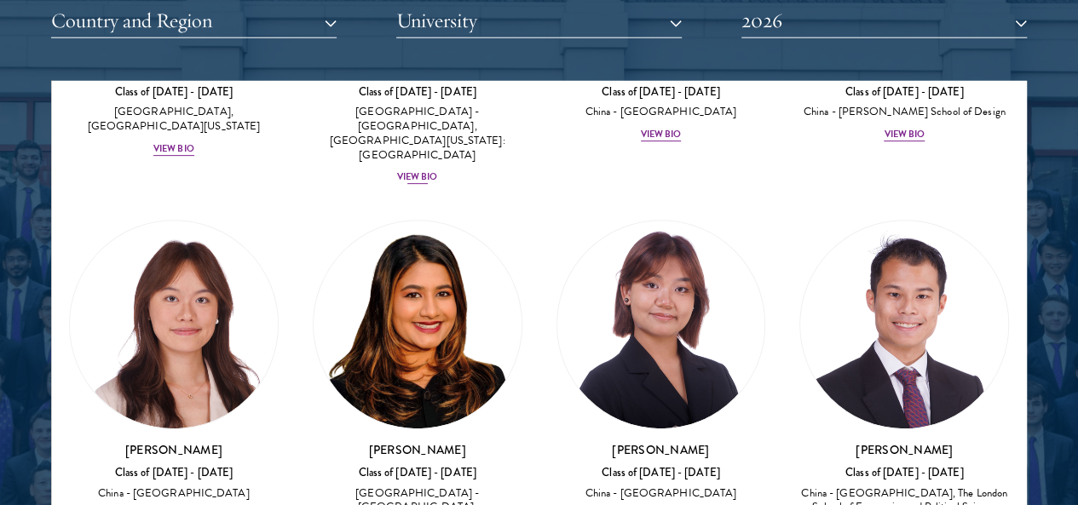
scroll to position [341, 0]
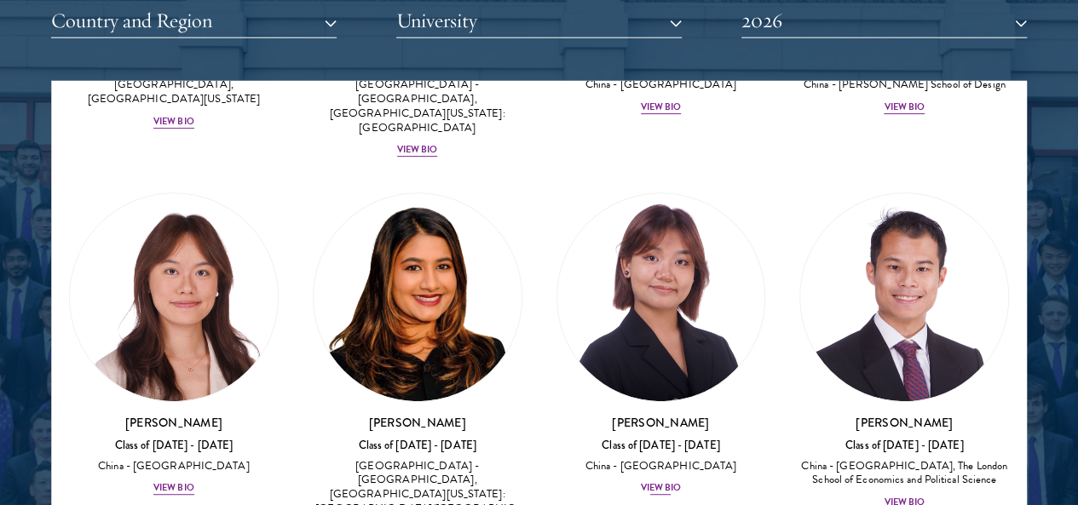
type input "he"
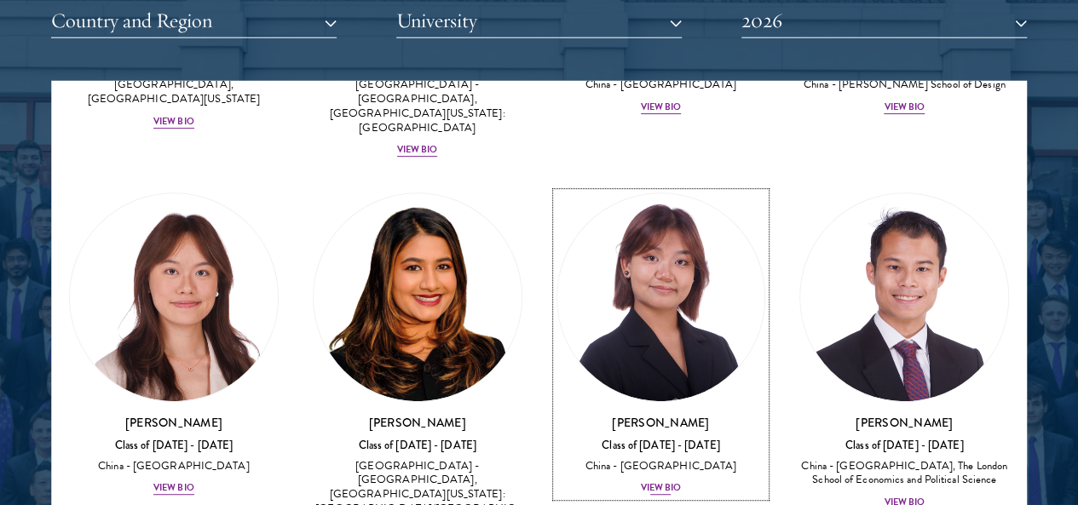
click at [557, 193] on img at bounding box center [661, 297] width 208 height 208
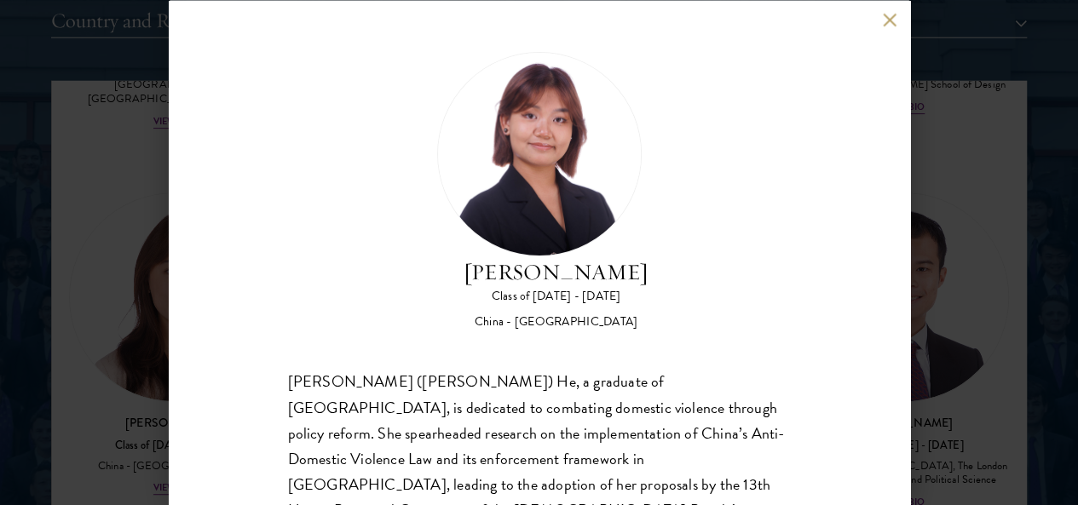
click at [881, 26] on div "[PERSON_NAME] Class of [DATE] - [DATE] [GEOGRAPHIC_DATA] - [GEOGRAPHIC_DATA] [P…" at bounding box center [539, 252] width 741 height 505
click at [886, 16] on button at bounding box center [890, 20] width 14 height 14
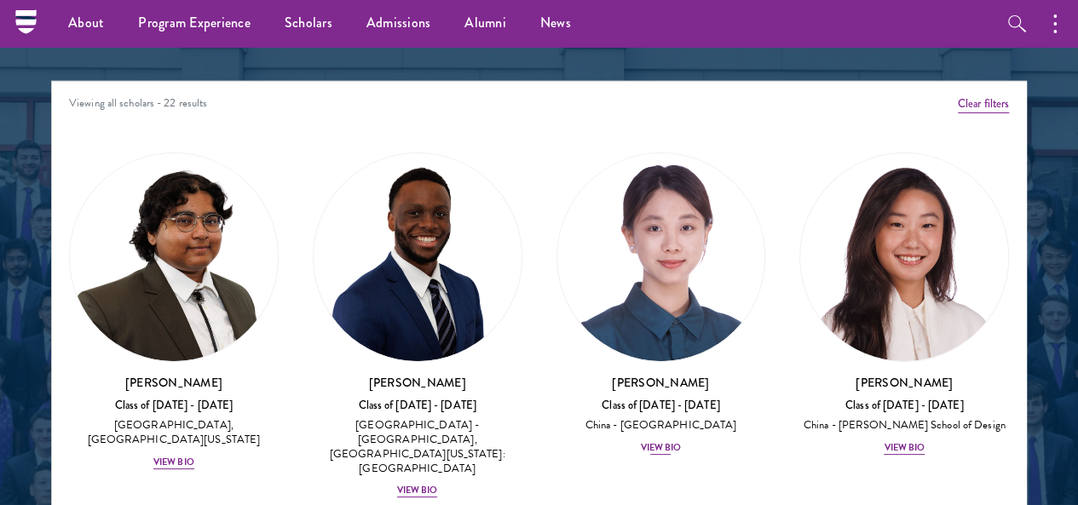
scroll to position [1800, 0]
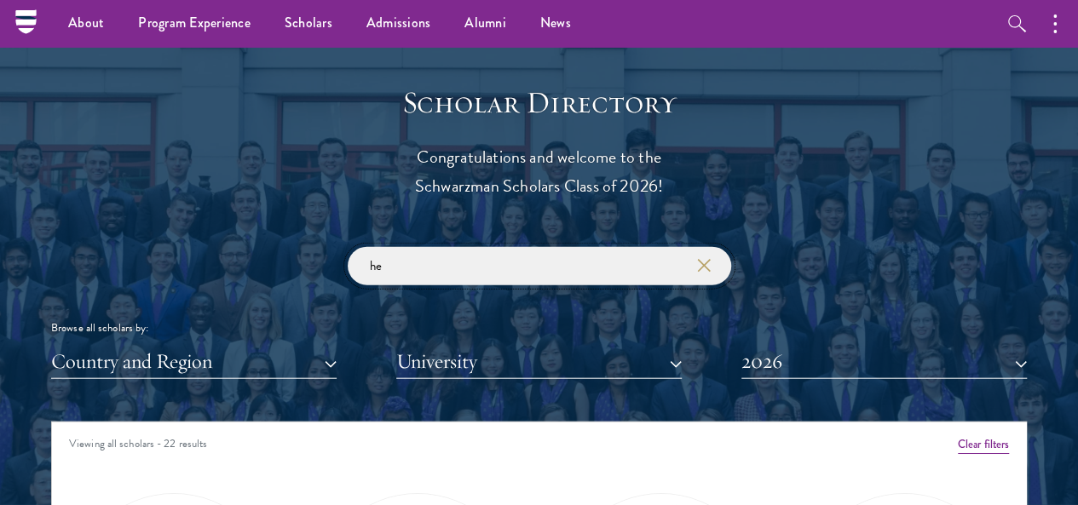
drag, startPoint x: 453, startPoint y: 239, endPoint x: 183, endPoint y: 247, distance: 270.2
click at [183, 247] on div "he Browse all scholars by: Country and Region All Countries and Regions [GEOGRA…" at bounding box center [538, 313] width 975 height 132
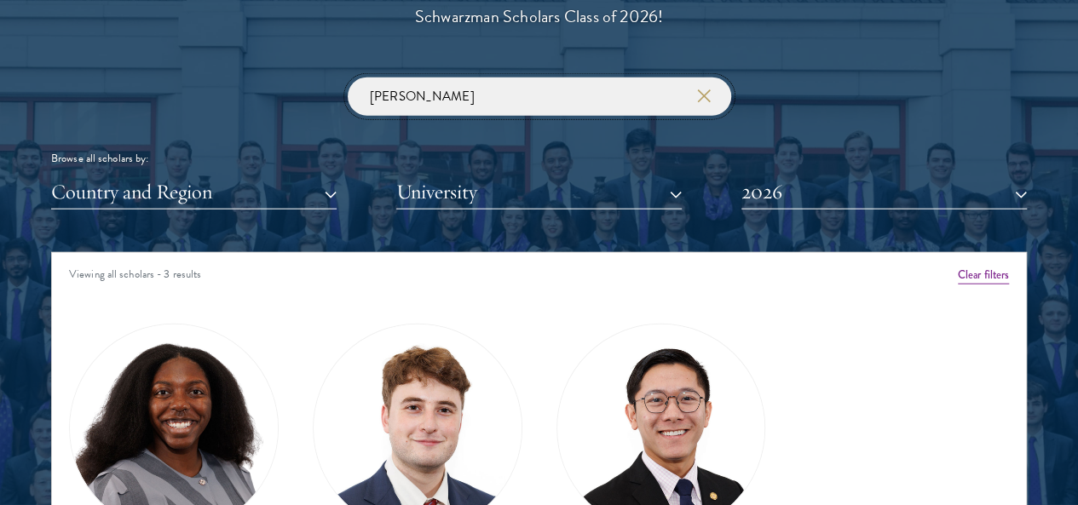
scroll to position [2141, 0]
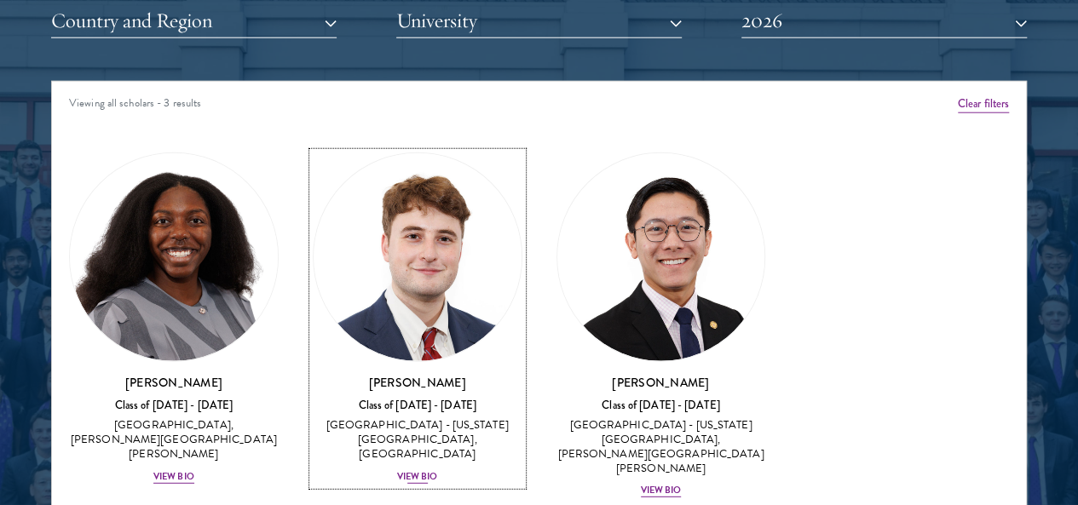
click at [411, 204] on img at bounding box center [417, 257] width 208 height 208
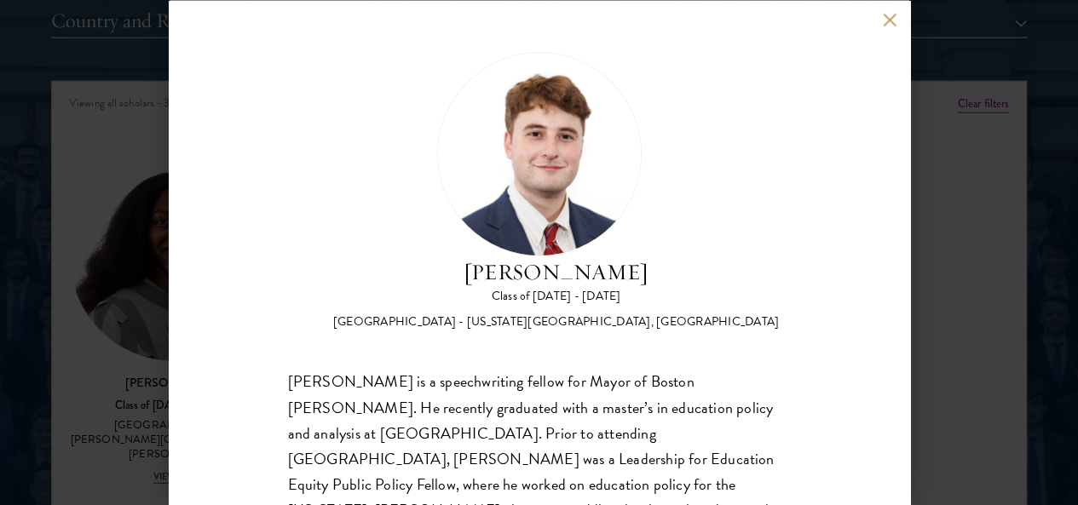
click at [889, 22] on button at bounding box center [890, 20] width 14 height 14
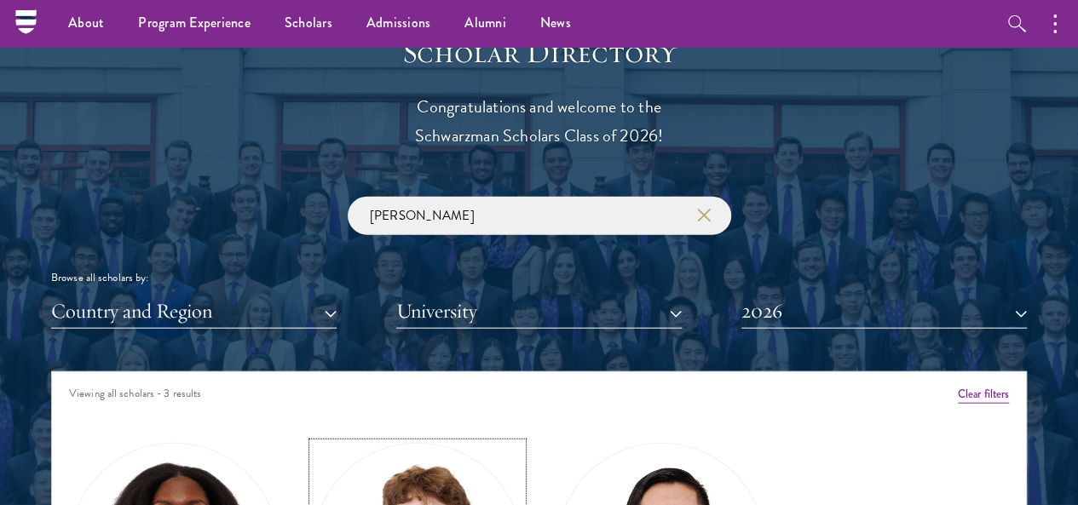
scroll to position [1800, 0]
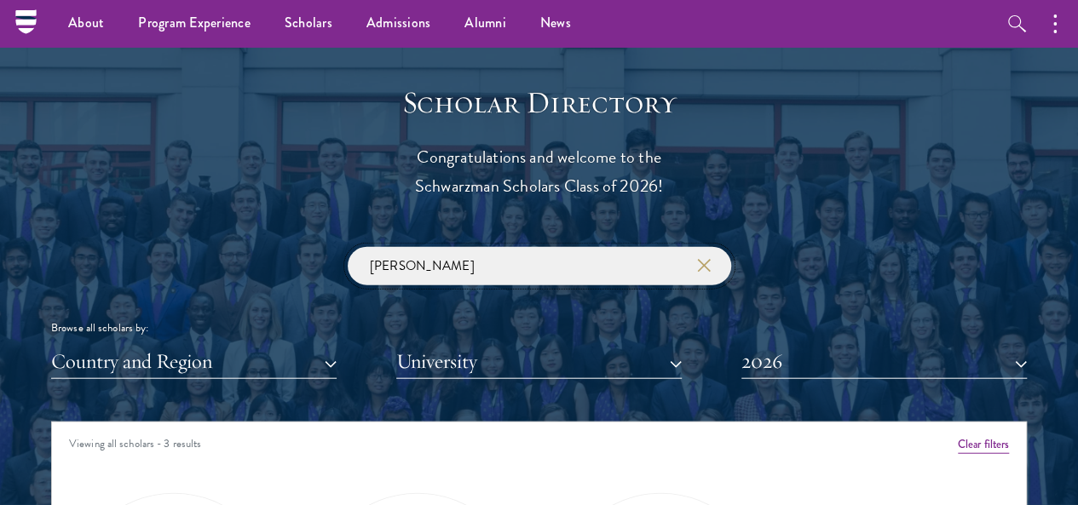
click at [430, 247] on input "[PERSON_NAME]" at bounding box center [539, 266] width 383 height 38
type input "j"
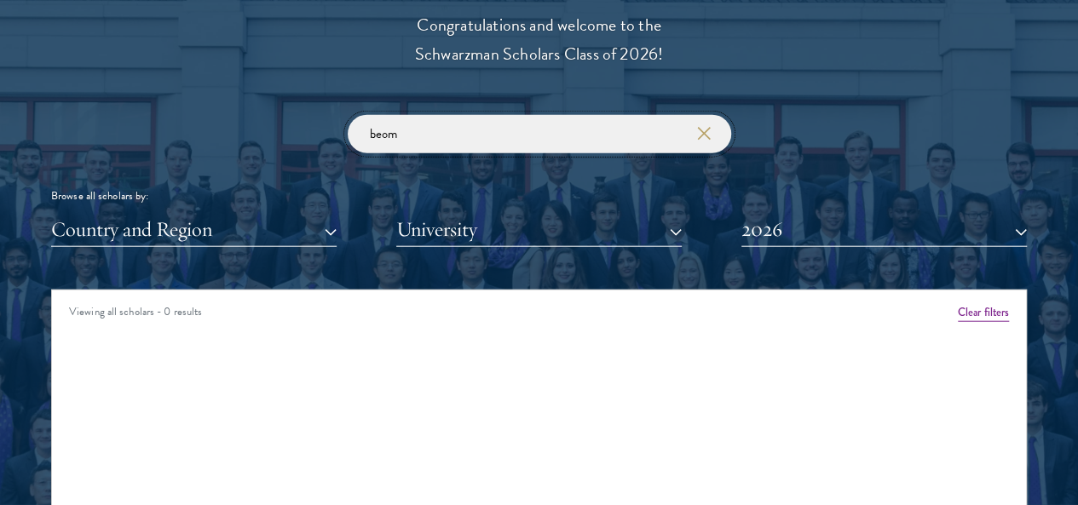
scroll to position [1970, 0]
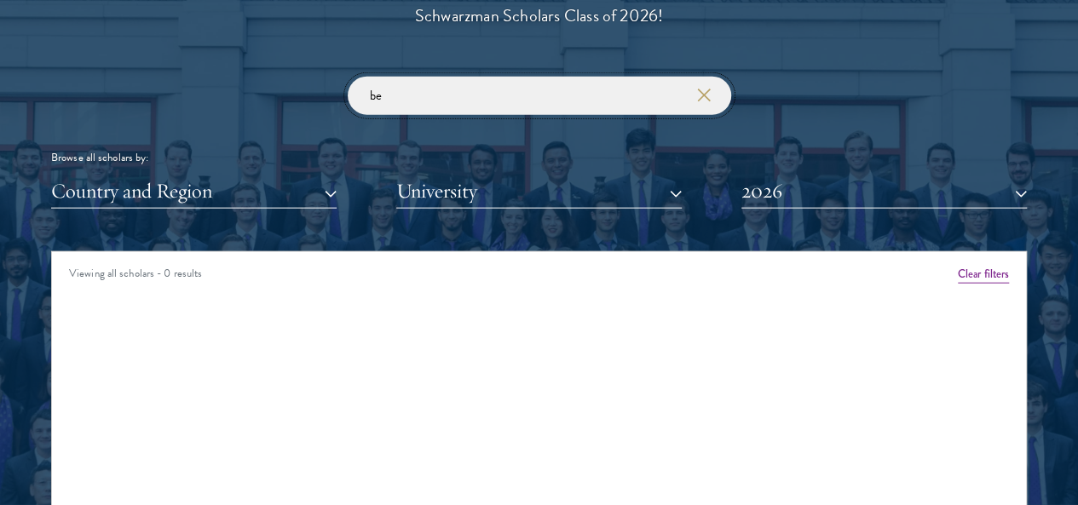
type input "b"
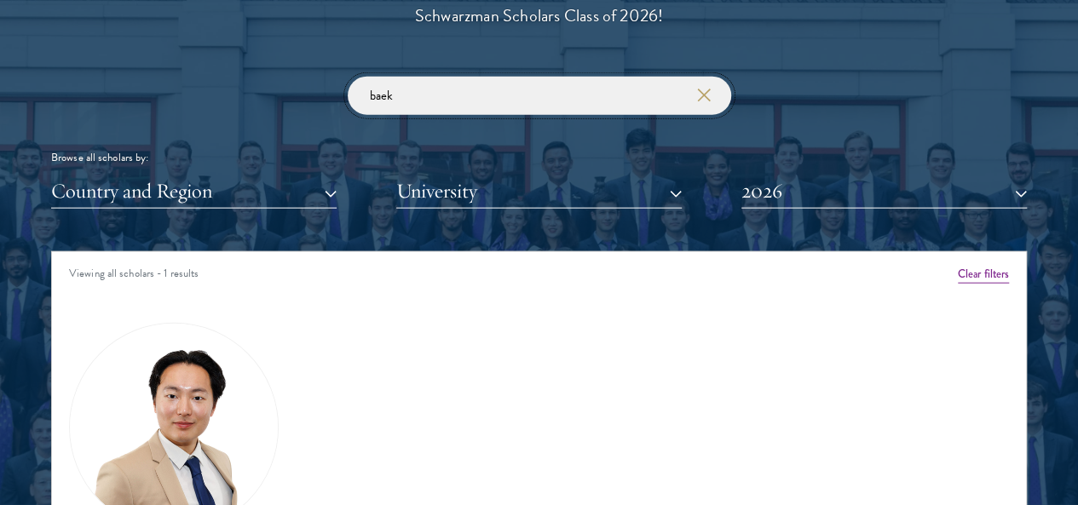
scroll to position [2226, 0]
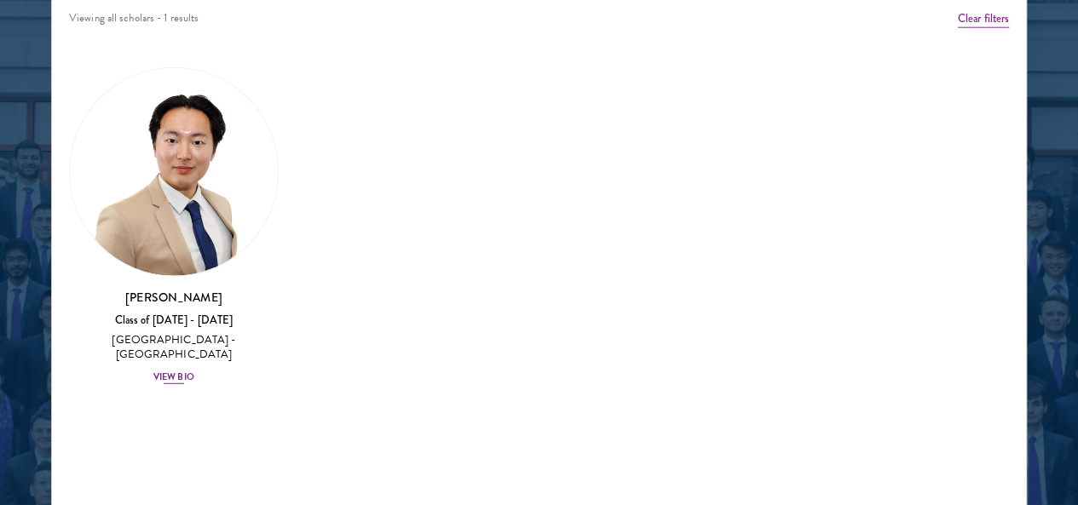
type input "baek"
click at [203, 106] on img at bounding box center [174, 172] width 208 height 208
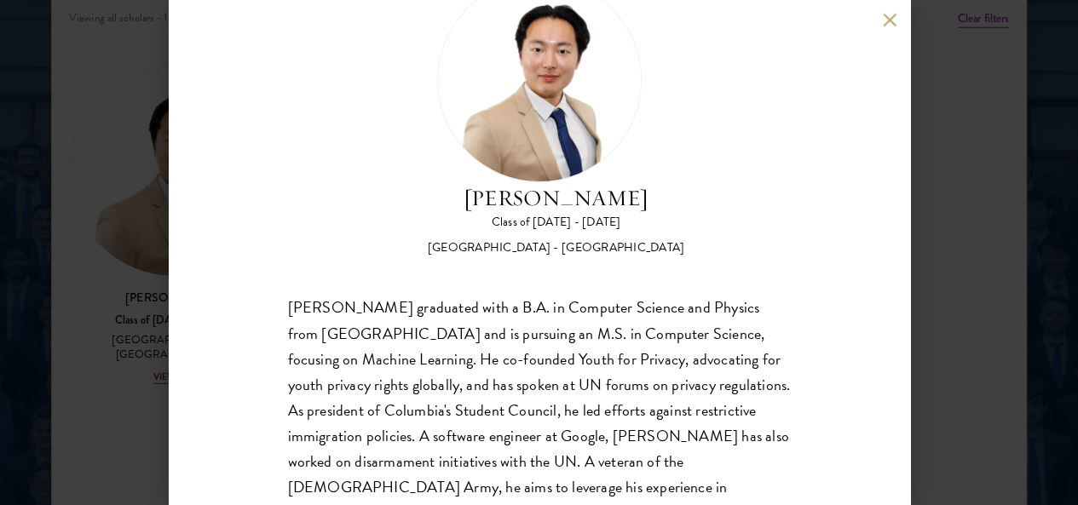
scroll to position [36, 0]
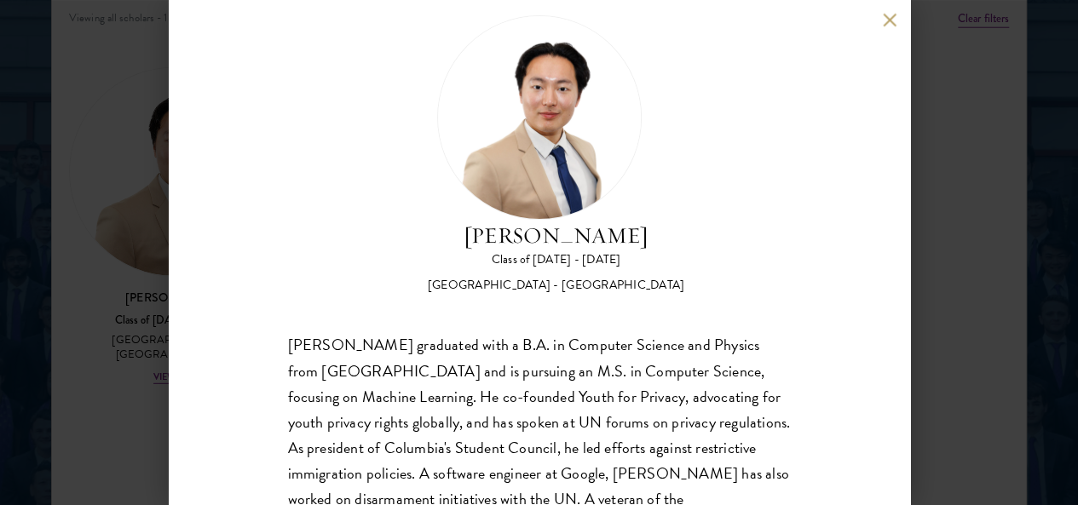
click at [889, 24] on button at bounding box center [890, 20] width 14 height 14
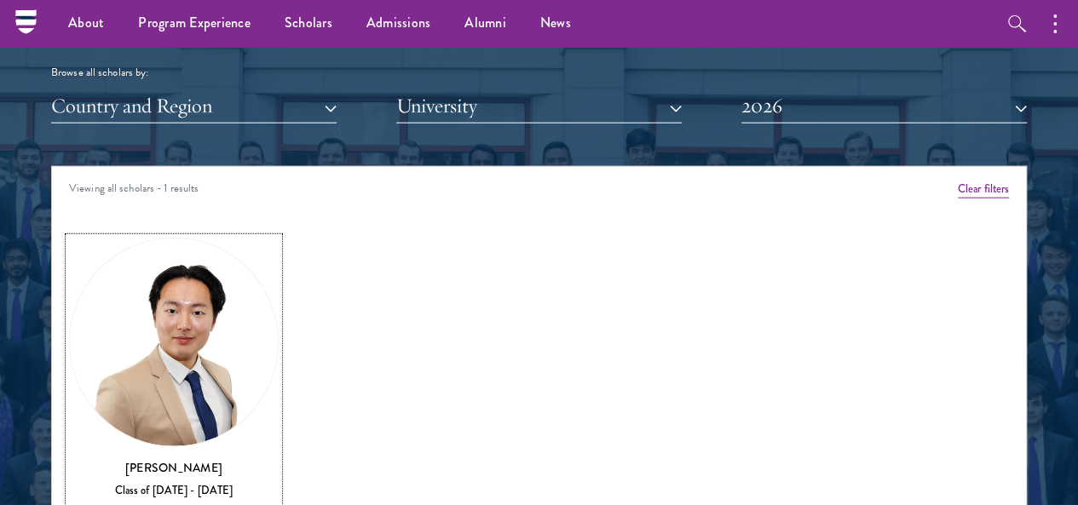
scroll to position [1885, 0]
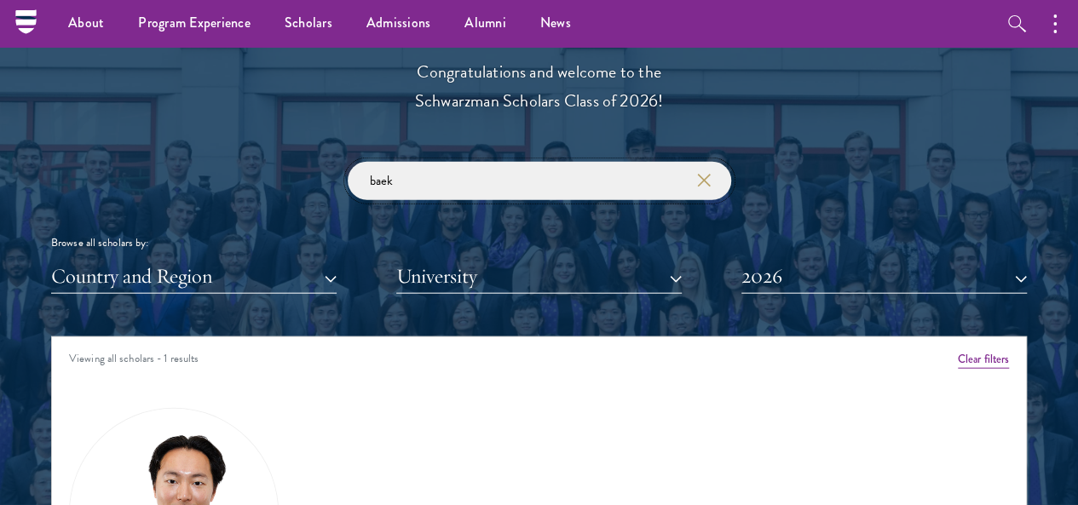
drag, startPoint x: 431, startPoint y: 158, endPoint x: 290, endPoint y: 137, distance: 143.0
click at [290, 162] on div "baek Browse all scholars by: Country and Region All Countries and Regions [GEOG…" at bounding box center [538, 228] width 975 height 132
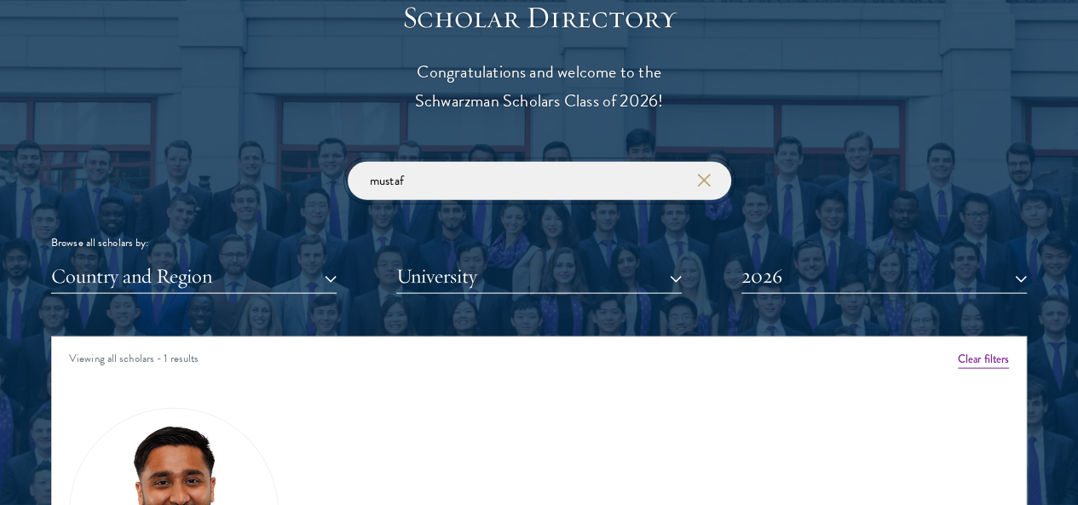
scroll to position [2056, 0]
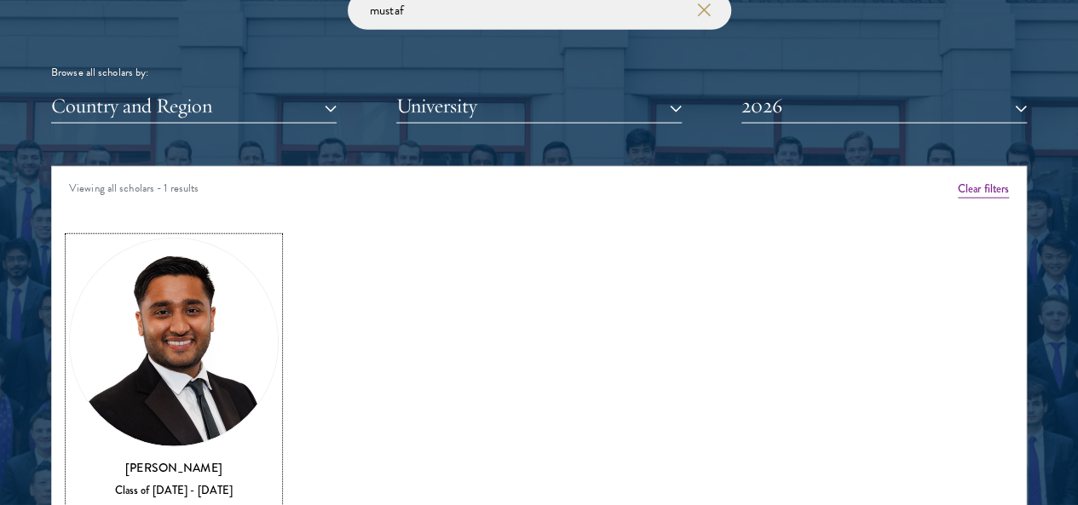
click at [211, 253] on img at bounding box center [174, 343] width 208 height 208
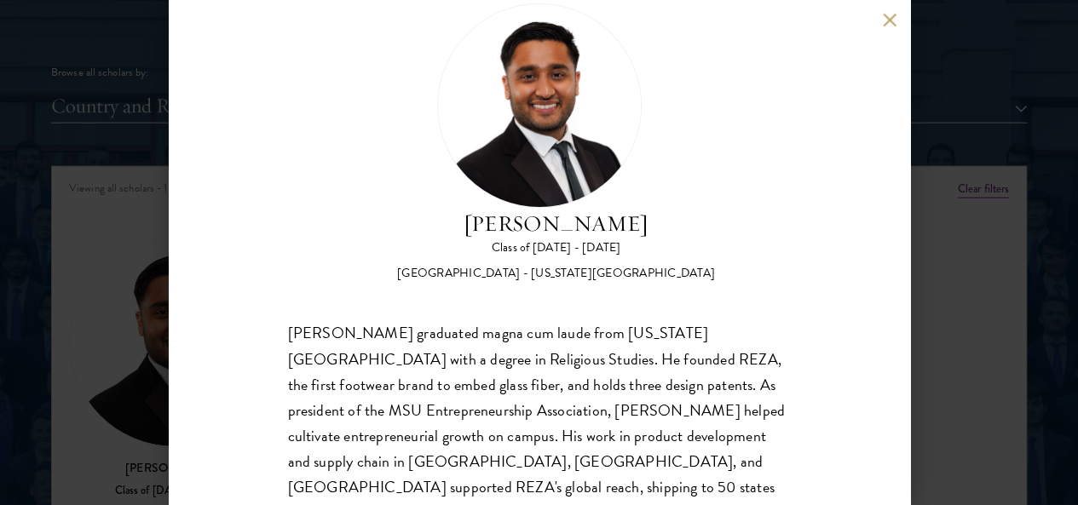
scroll to position [121, 0]
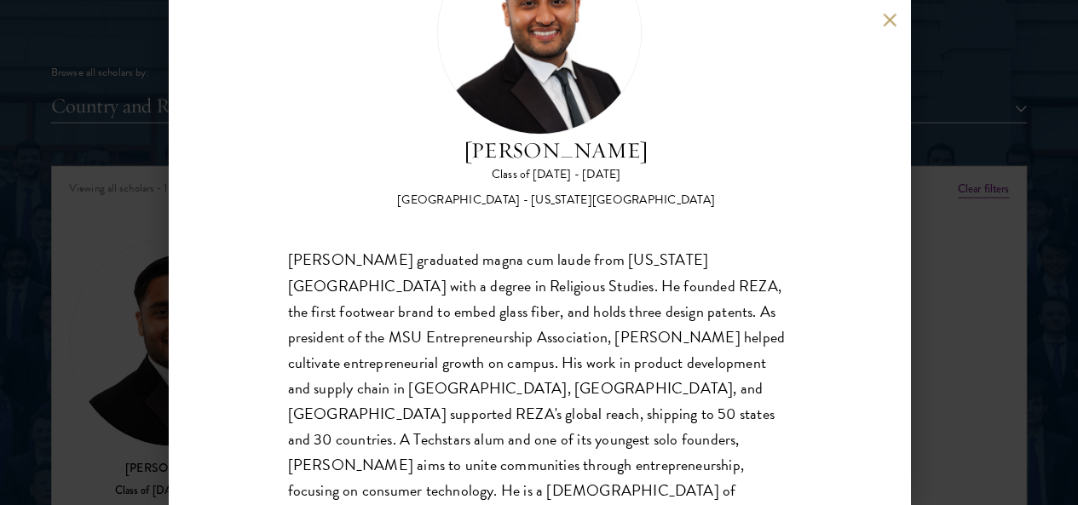
click at [896, 21] on button at bounding box center [890, 20] width 14 height 14
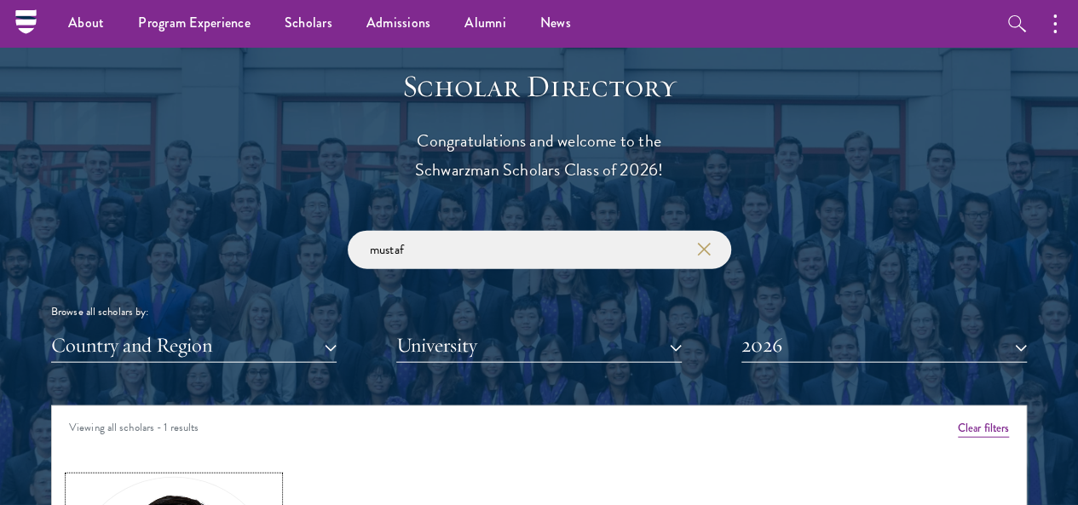
scroll to position [1800, 0]
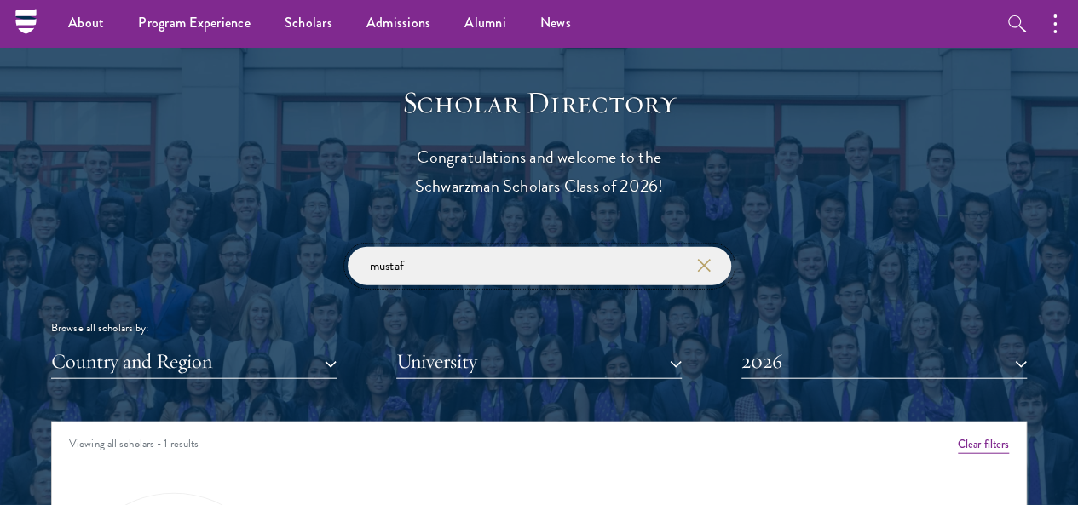
click at [472, 247] on input "mustaf" at bounding box center [539, 266] width 383 height 38
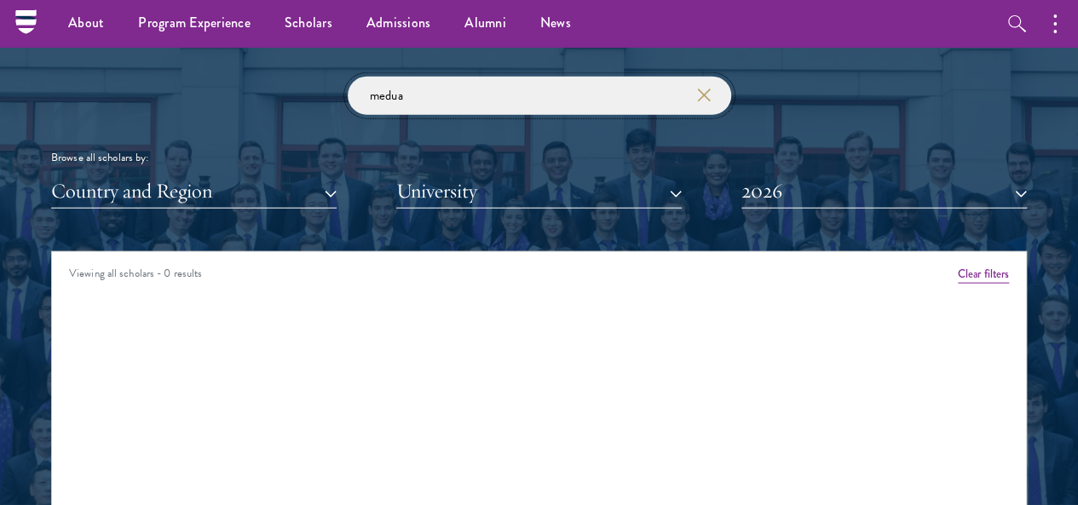
scroll to position [1885, 0]
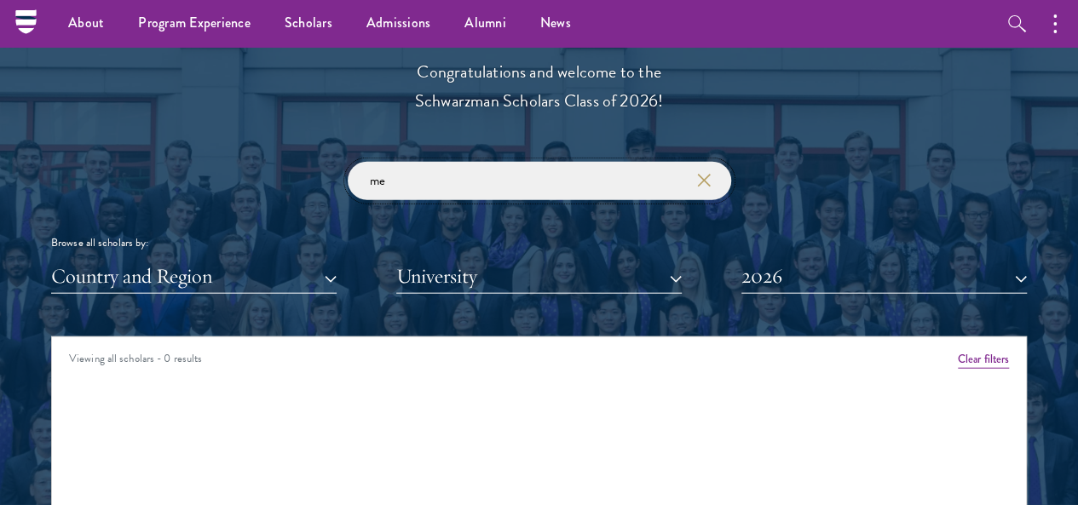
type input "m"
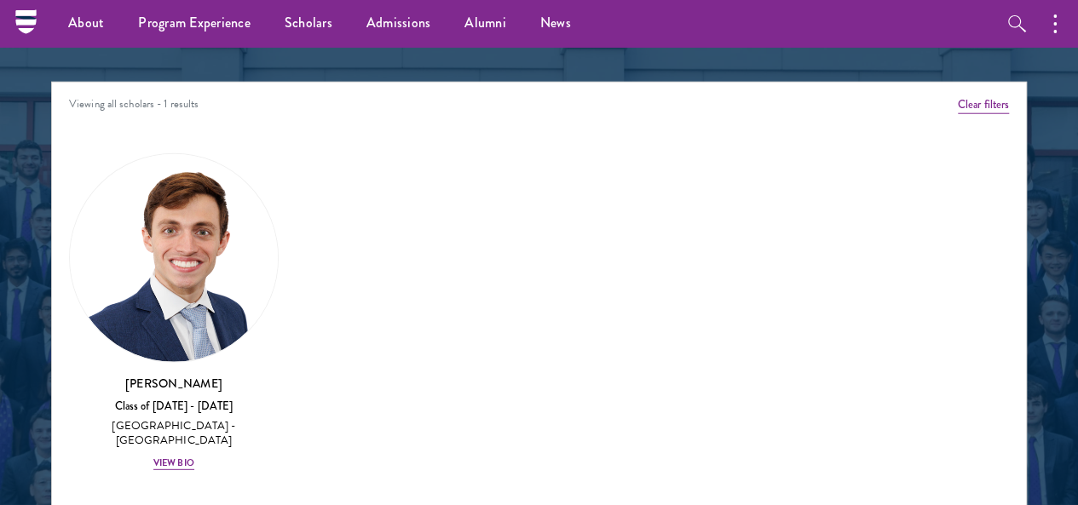
scroll to position [2141, 0]
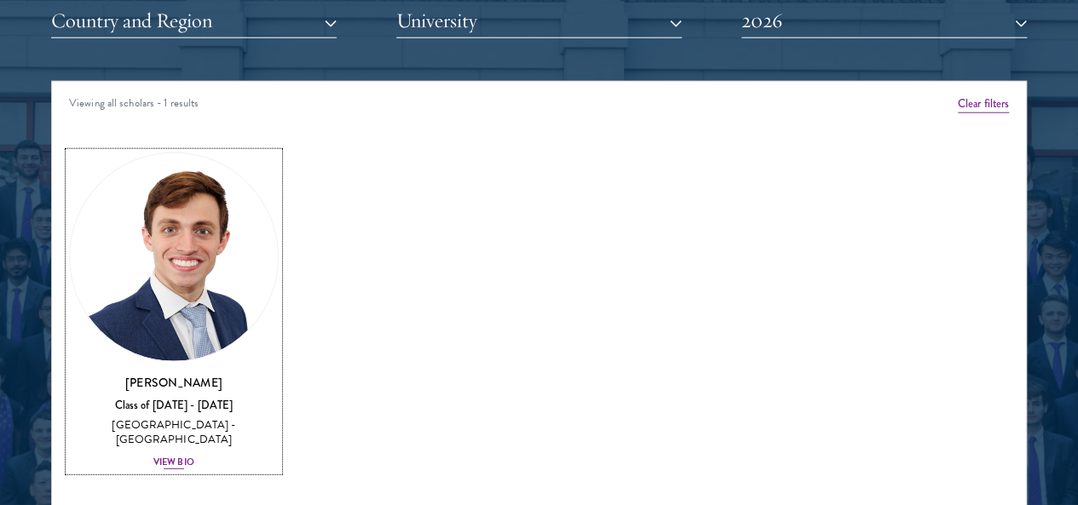
click at [235, 178] on img at bounding box center [174, 257] width 208 height 208
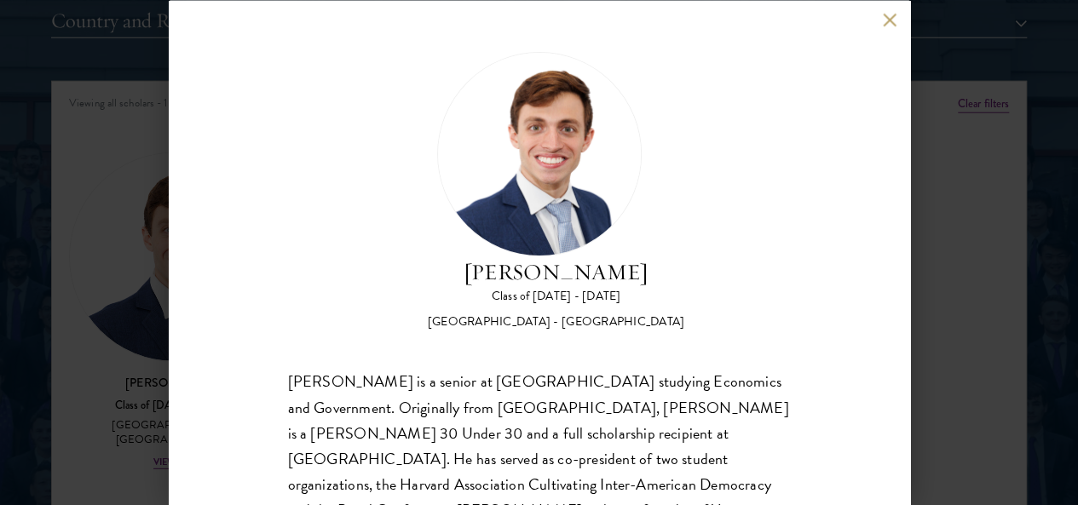
scroll to position [85, 0]
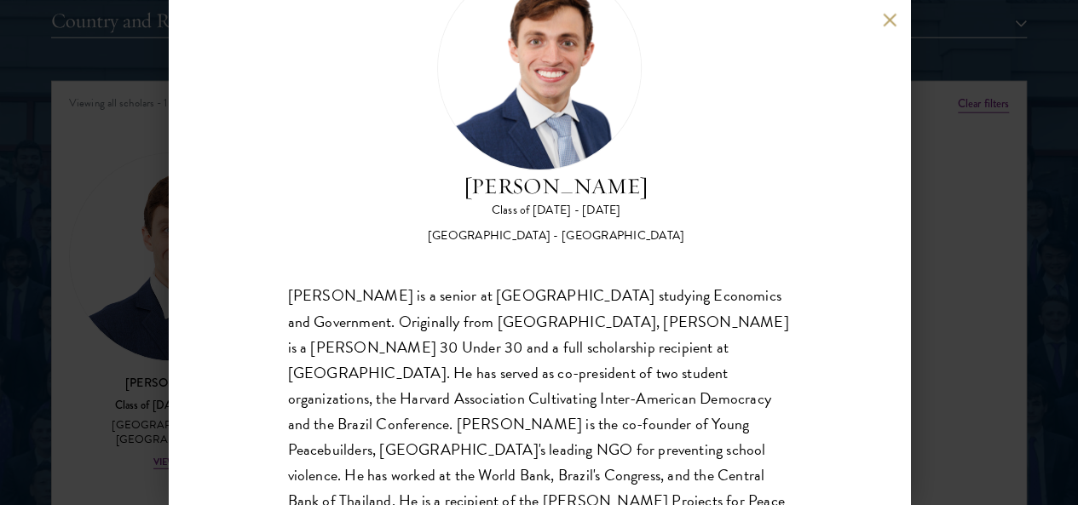
click at [879, 20] on div "[PERSON_NAME] Class of [DATE] - [DATE] [GEOGRAPHIC_DATA] - [GEOGRAPHIC_DATA] [P…" at bounding box center [539, 252] width 741 height 505
click at [894, 18] on button at bounding box center [890, 20] width 14 height 14
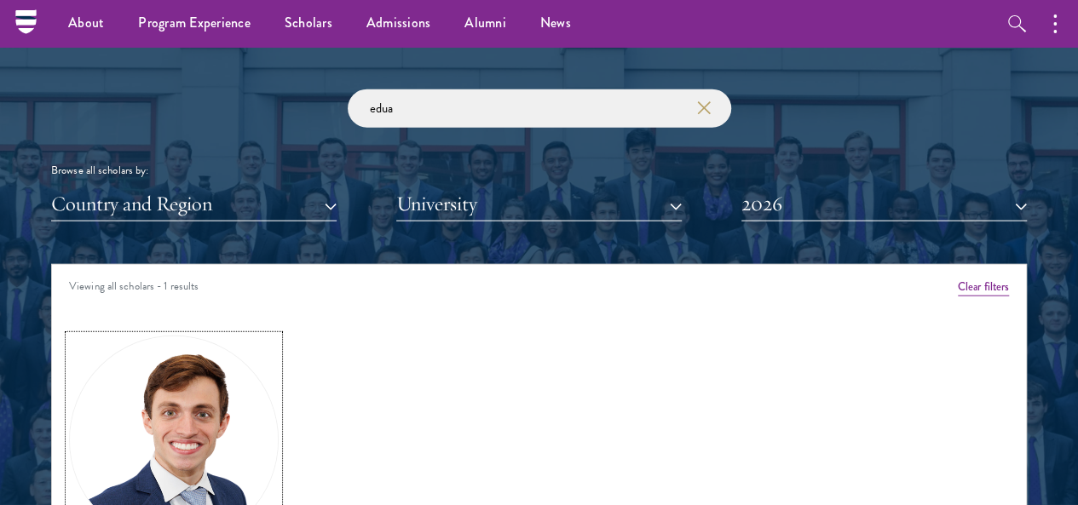
scroll to position [1885, 0]
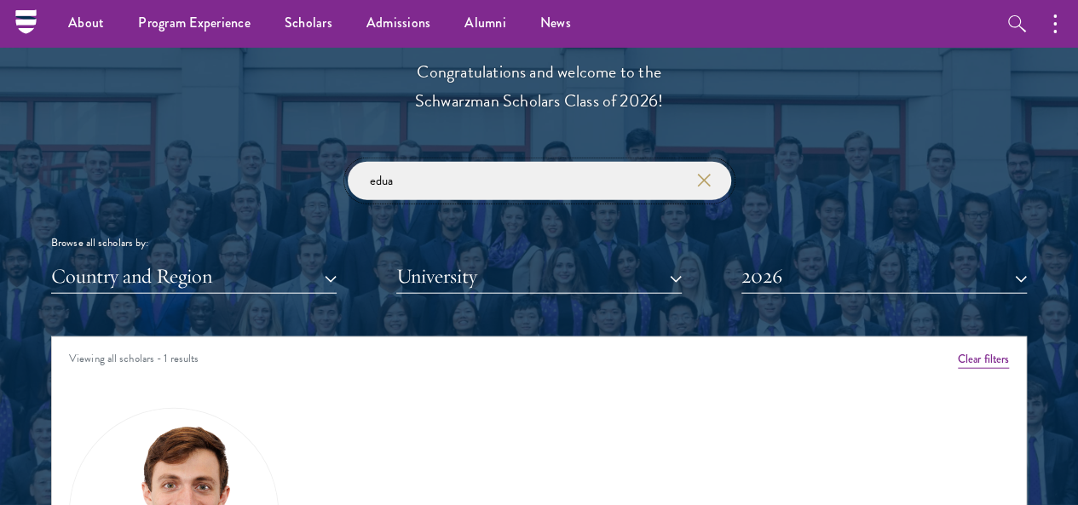
click at [394, 166] on input "edua" at bounding box center [539, 181] width 383 height 38
type input "e"
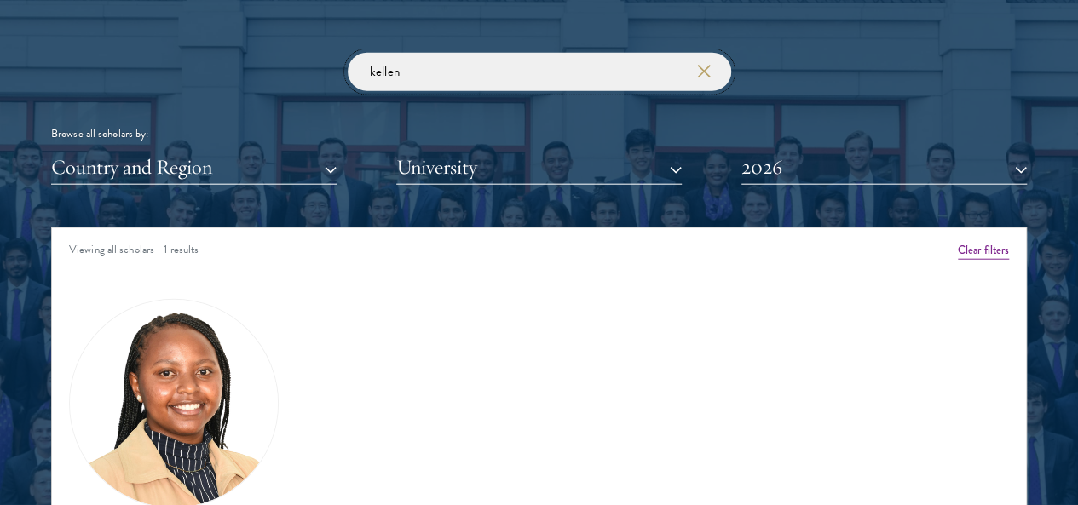
scroll to position [2141, 0]
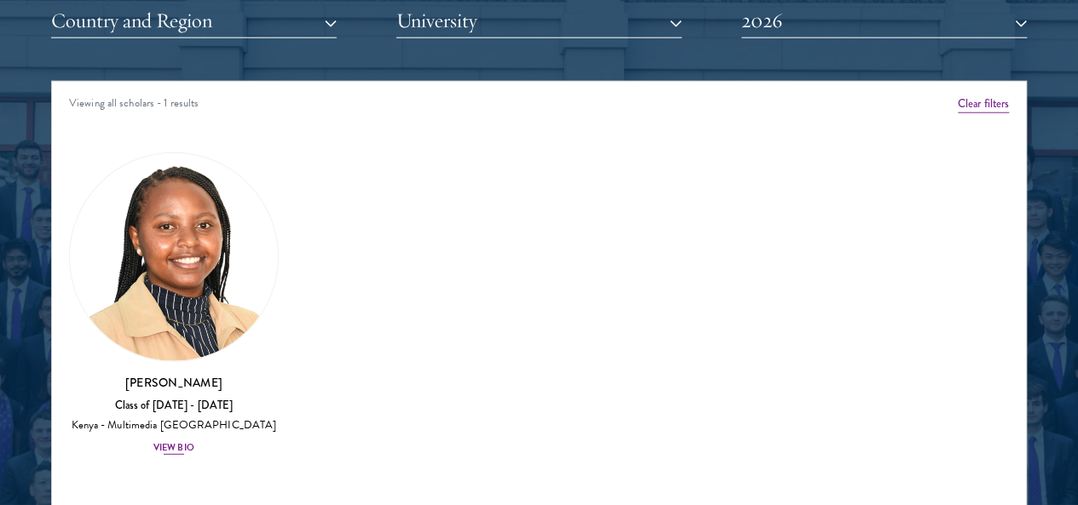
type input "kellen"
click at [199, 217] on img at bounding box center [174, 257] width 208 height 208
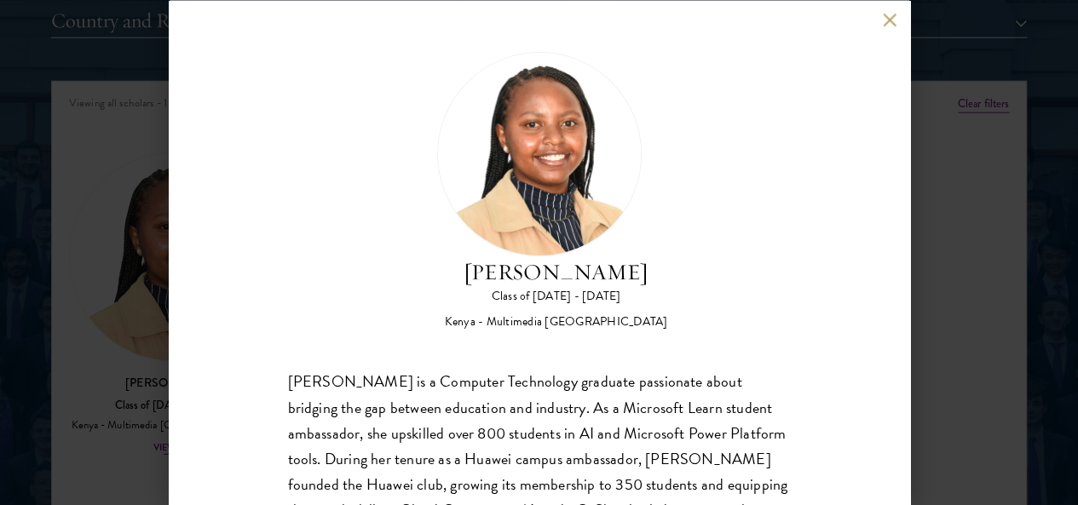
scroll to position [93, 0]
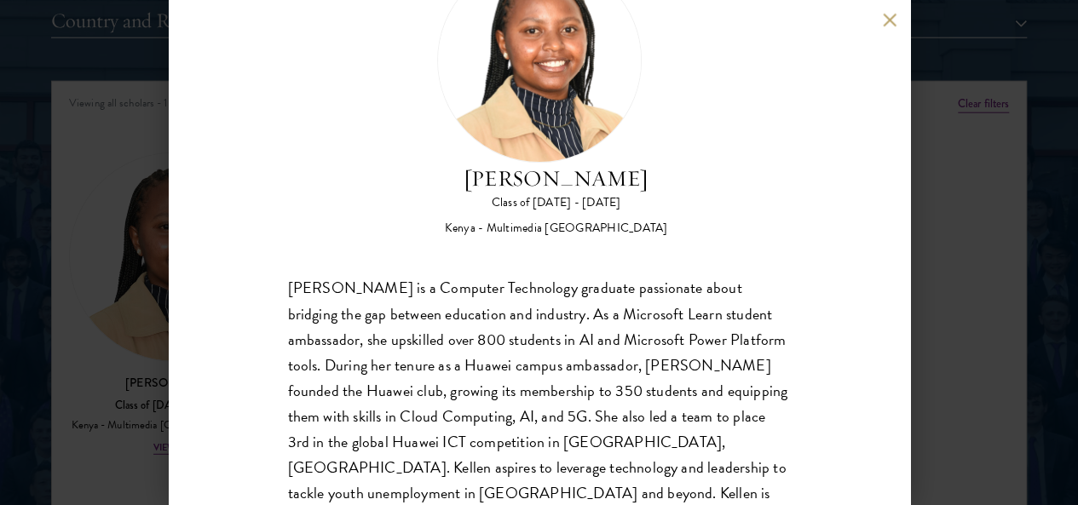
click at [889, 26] on button at bounding box center [890, 20] width 14 height 14
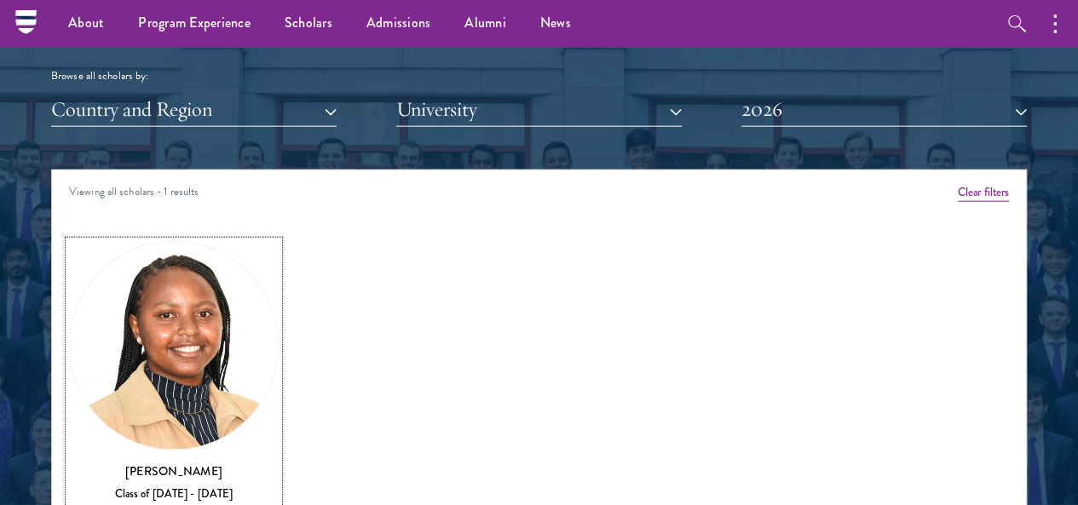
scroll to position [1885, 0]
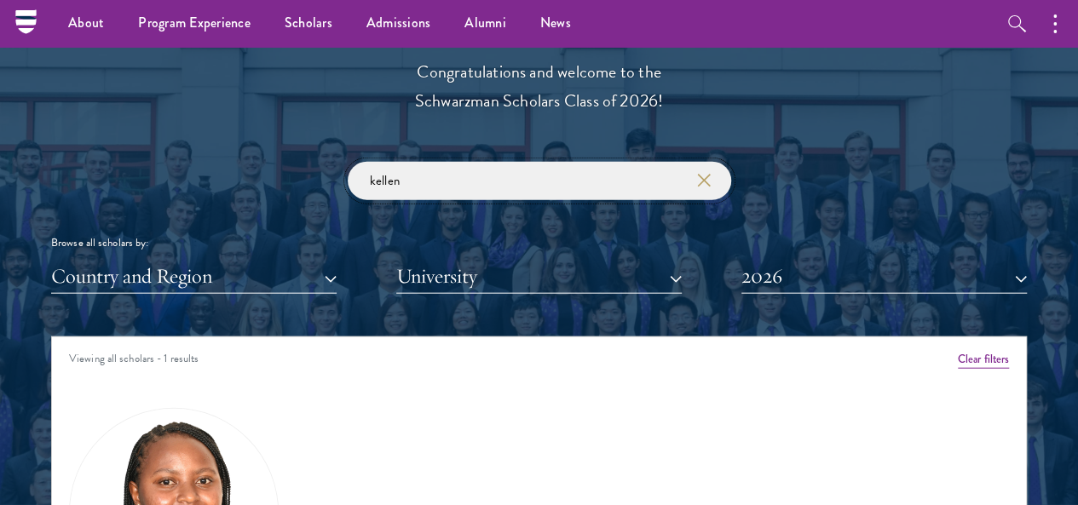
drag, startPoint x: 426, startPoint y: 144, endPoint x: 170, endPoint y: 165, distance: 257.3
click at [170, 165] on div "kellen Browse all scholars by: Country and Region All Countries and Regions [GE…" at bounding box center [538, 228] width 975 height 132
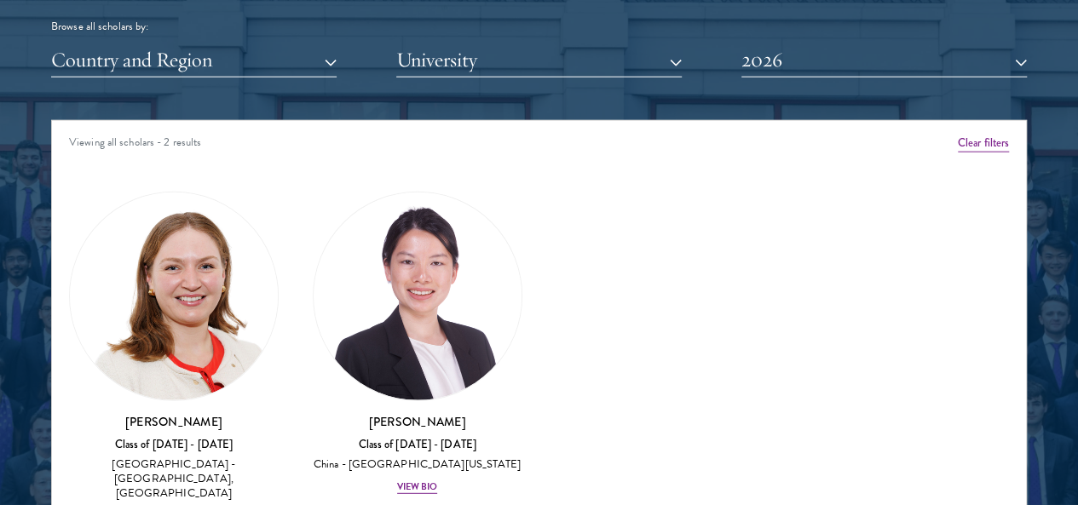
scroll to position [2141, 0]
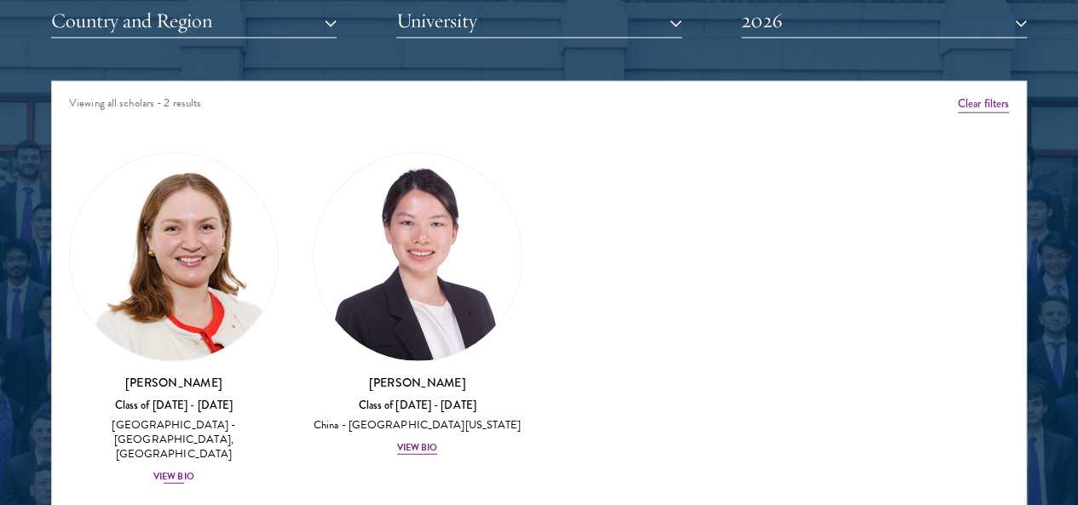
type input "rox"
click at [212, 188] on img at bounding box center [174, 257] width 208 height 208
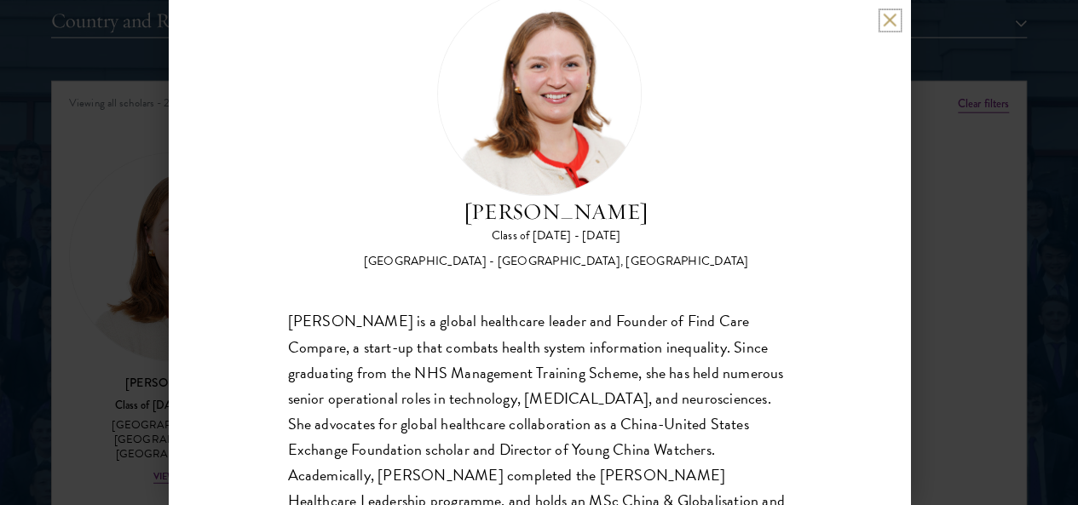
scroll to position [149, 0]
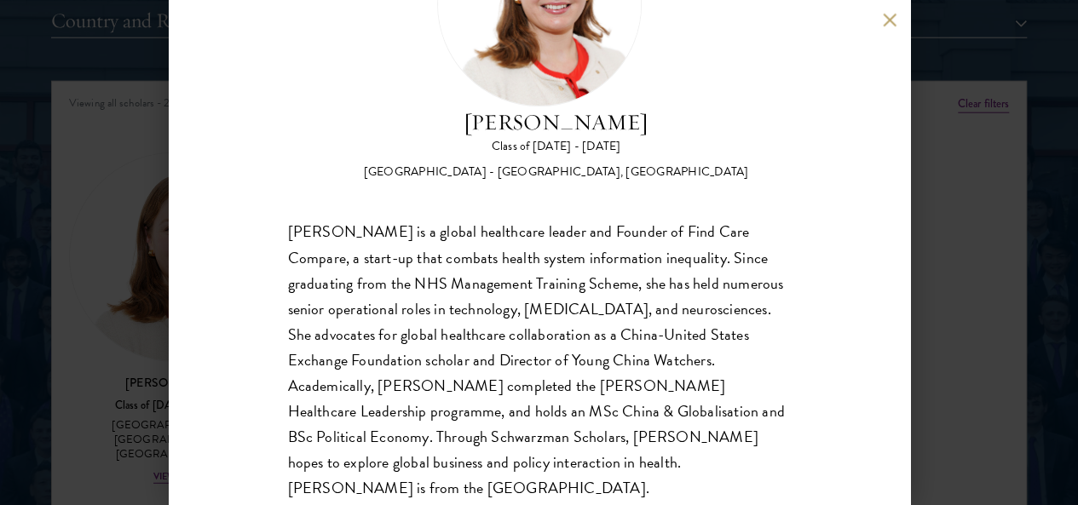
click at [867, 344] on div "[PERSON_NAME] Class of [DATE] - [DATE] [GEOGRAPHIC_DATA] - [GEOGRAPHIC_DATA], […" at bounding box center [539, 252] width 741 height 505
